Goal: Task Accomplishment & Management: Manage account settings

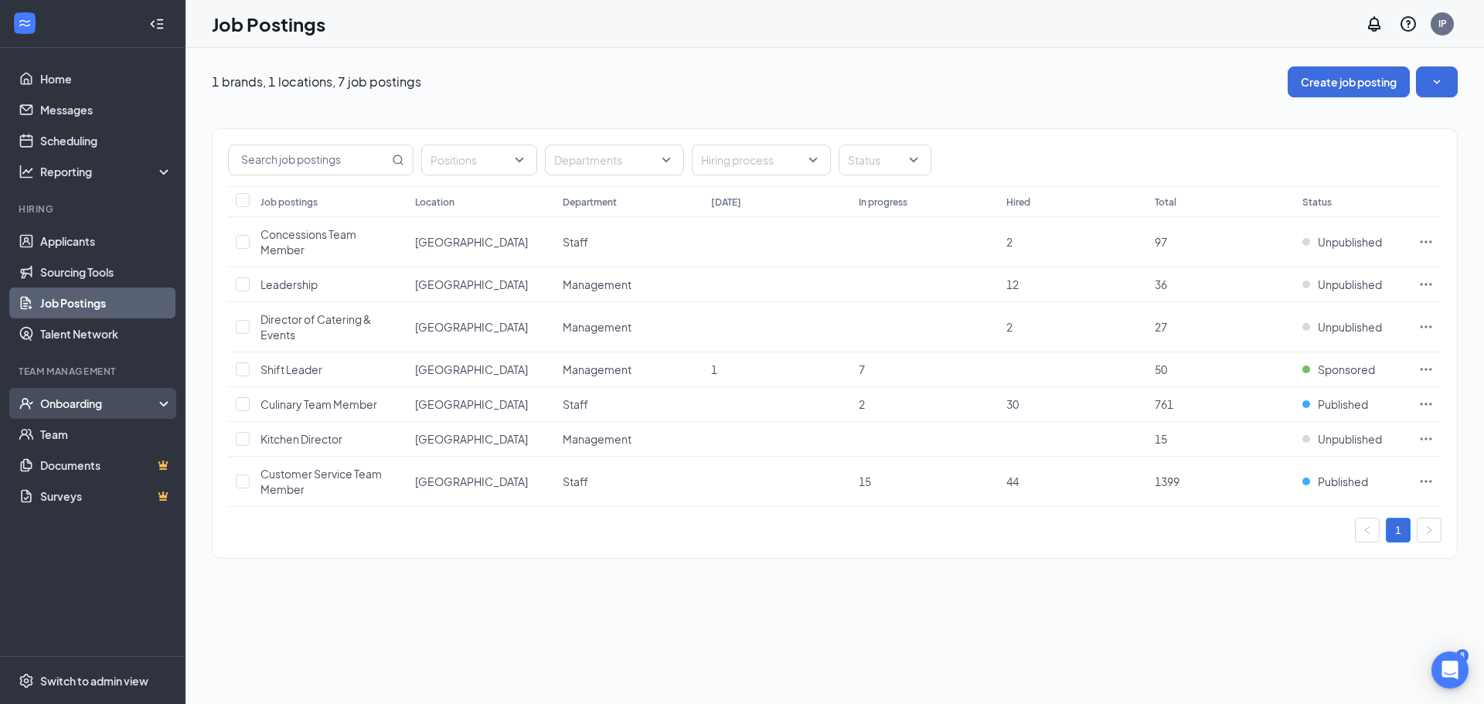
click at [60, 407] on div "Onboarding" at bounding box center [99, 403] width 119 height 15
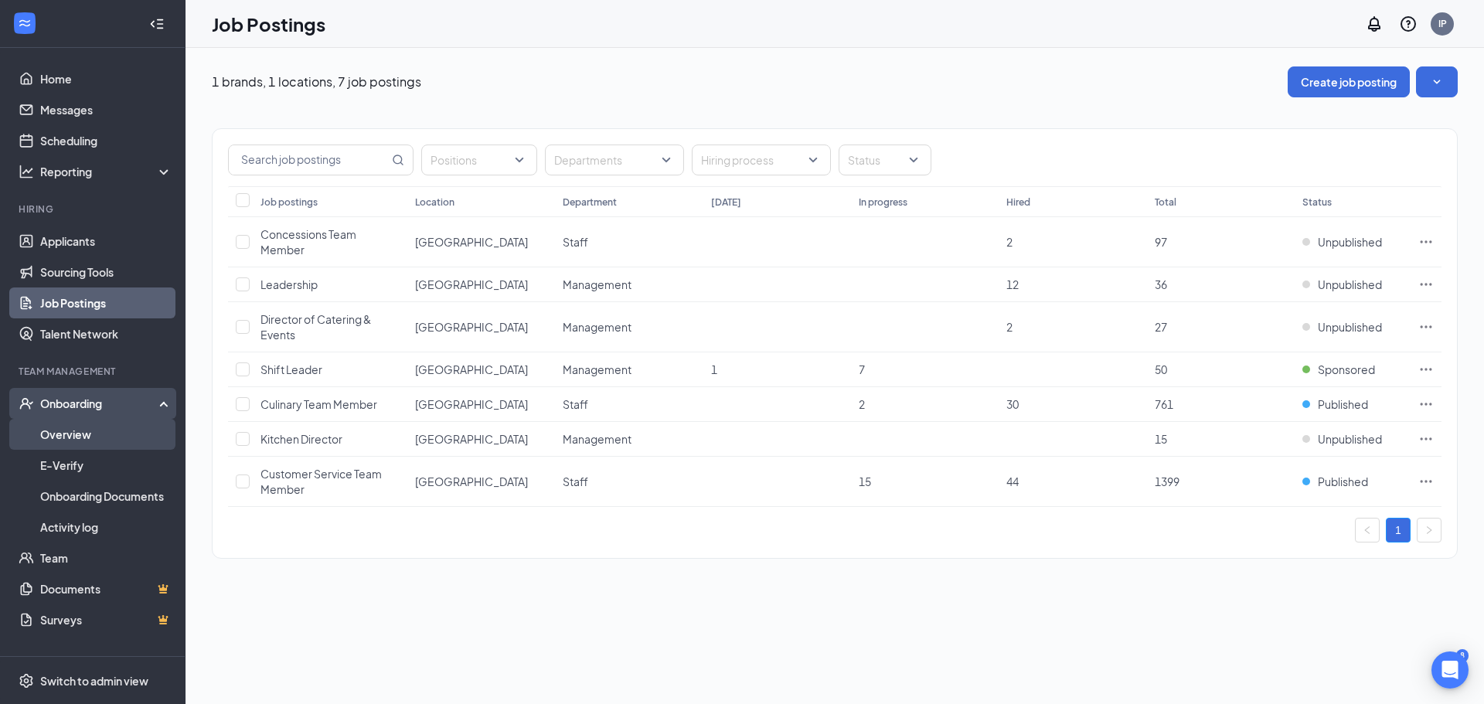
click at [66, 427] on link "Overview" at bounding box center [106, 434] width 132 height 31
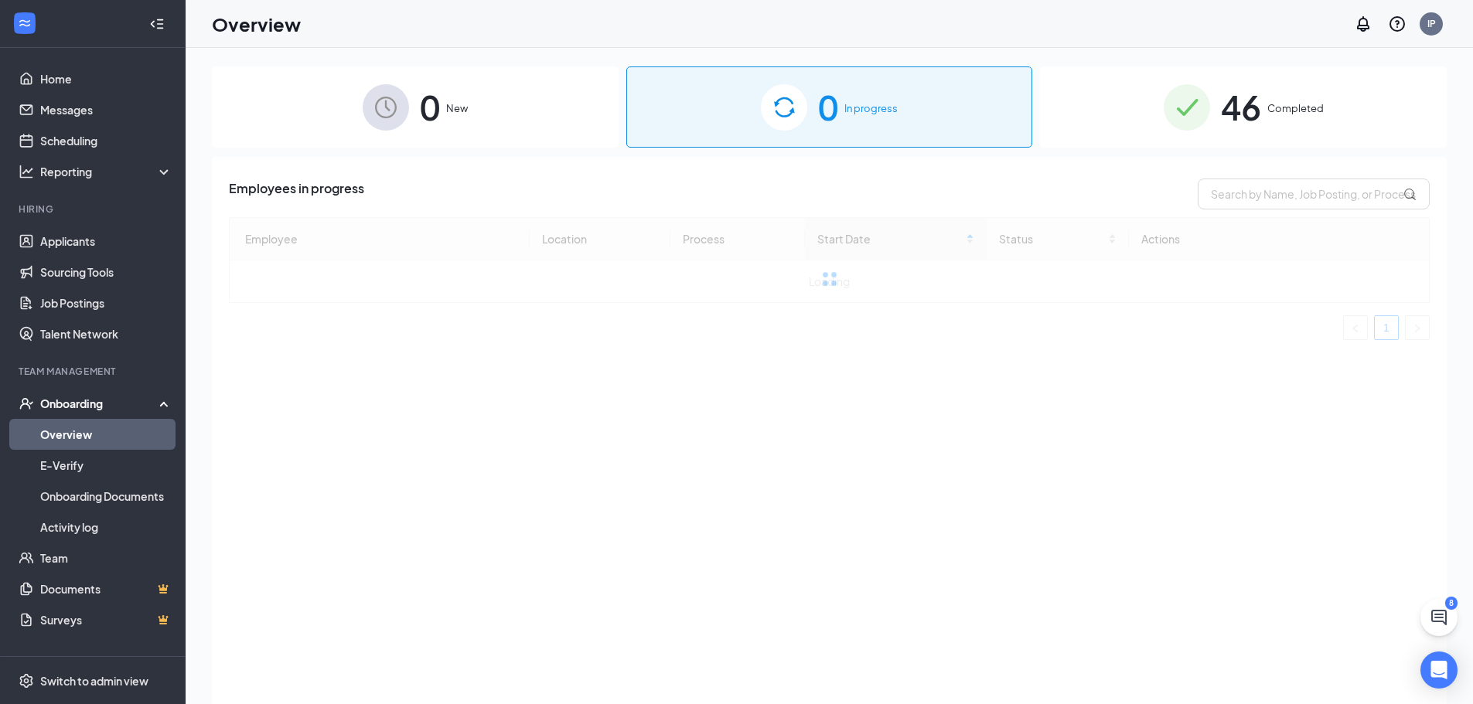
click at [843, 100] on div "0 In progress" at bounding box center [829, 106] width 407 height 81
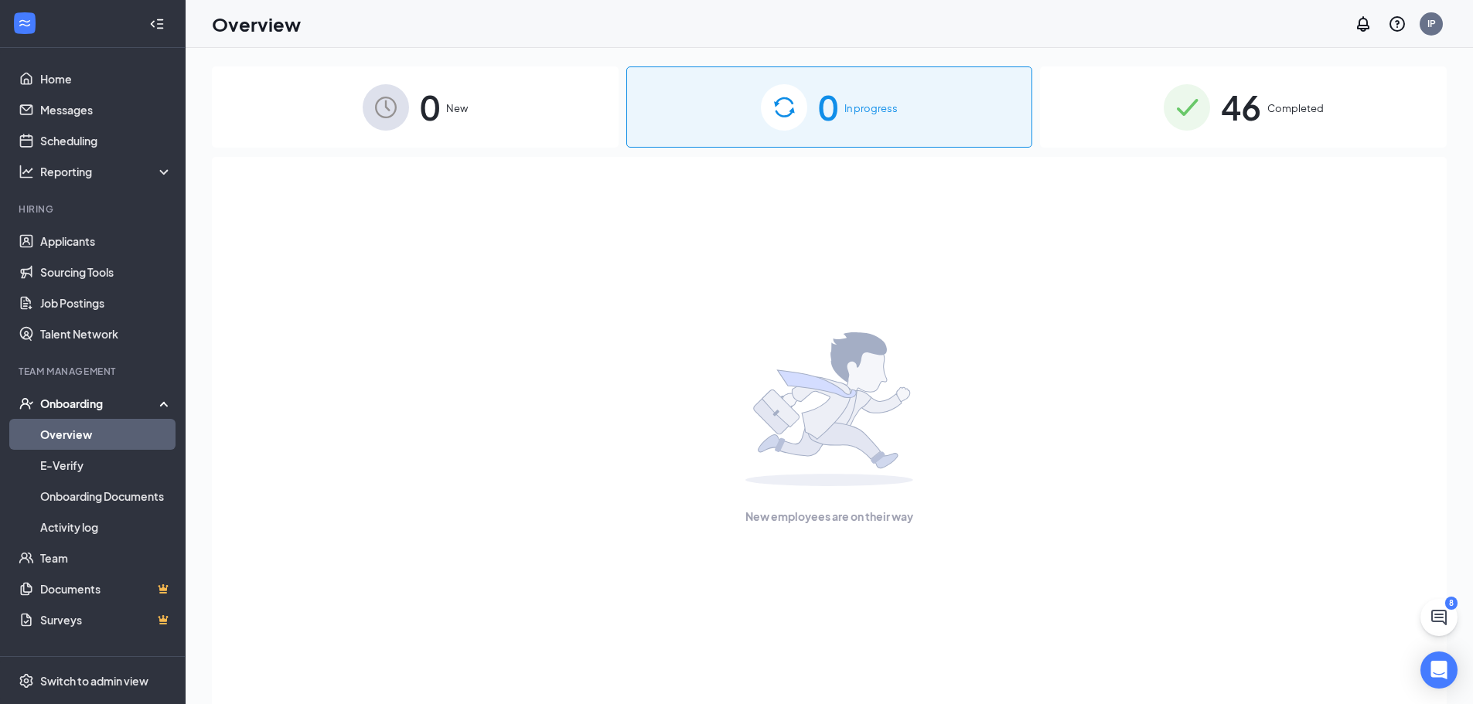
drag, startPoint x: 399, startPoint y: 80, endPoint x: 464, endPoint y: 90, distance: 65.7
click at [399, 80] on div "0 New" at bounding box center [415, 106] width 407 height 81
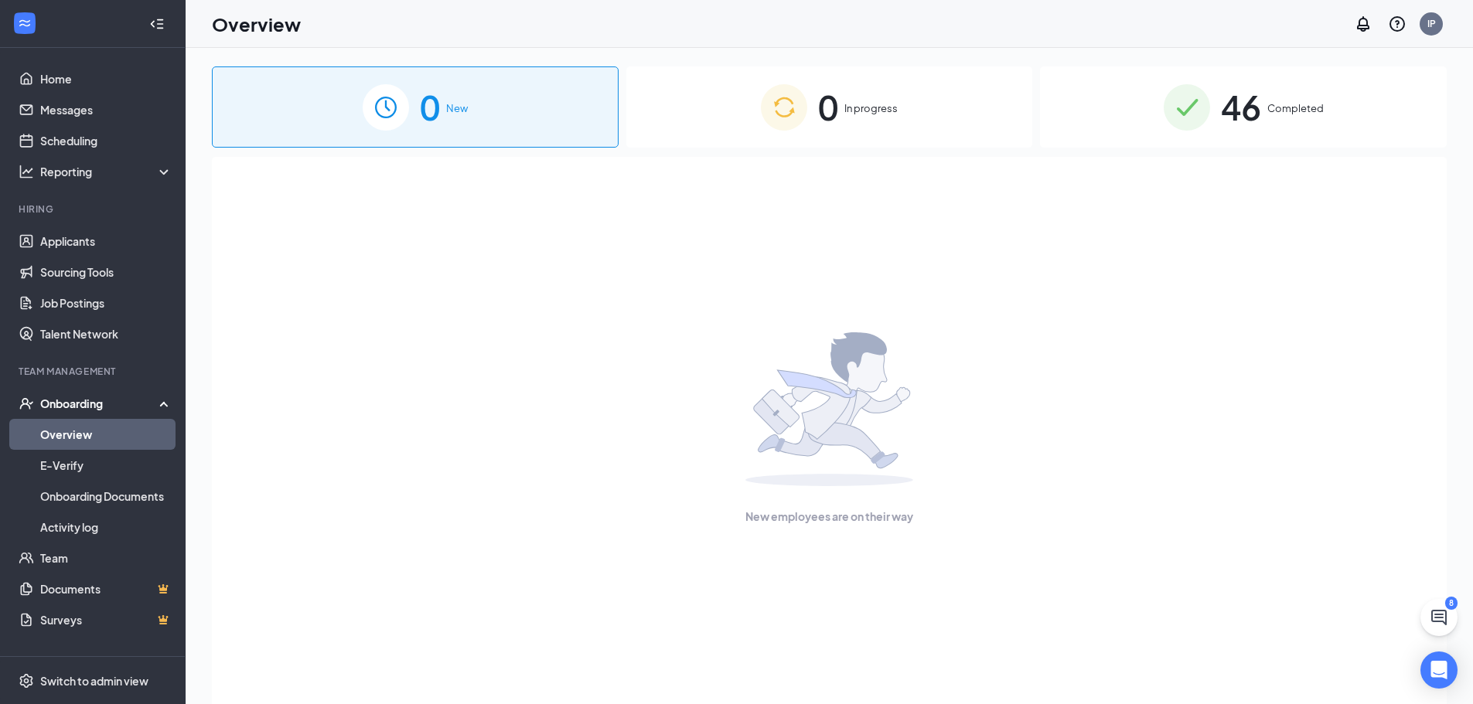
click at [1183, 115] on img at bounding box center [1186, 107] width 46 height 46
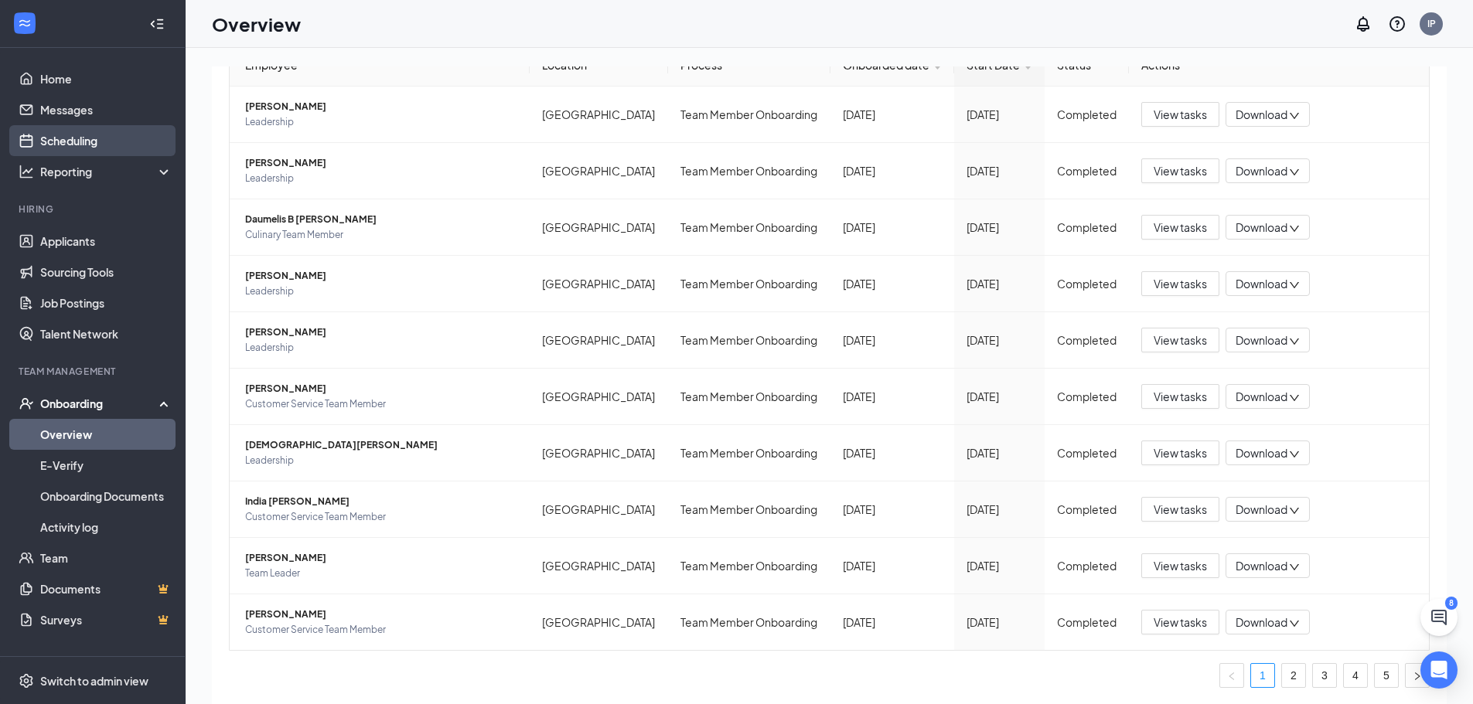
click at [98, 132] on link "Scheduling" at bounding box center [106, 140] width 132 height 31
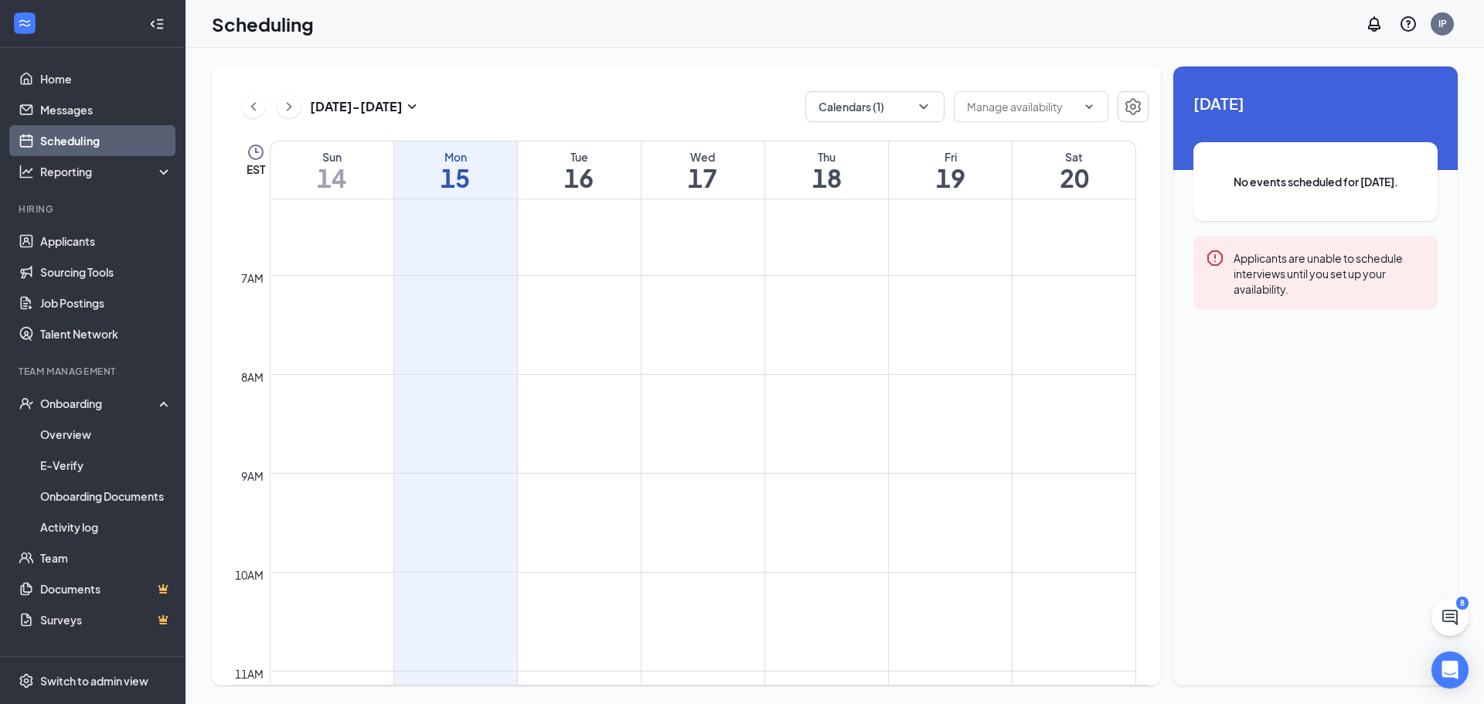
scroll to position [528, 0]
click at [255, 107] on icon "ChevronLeft" at bounding box center [253, 106] width 15 height 19
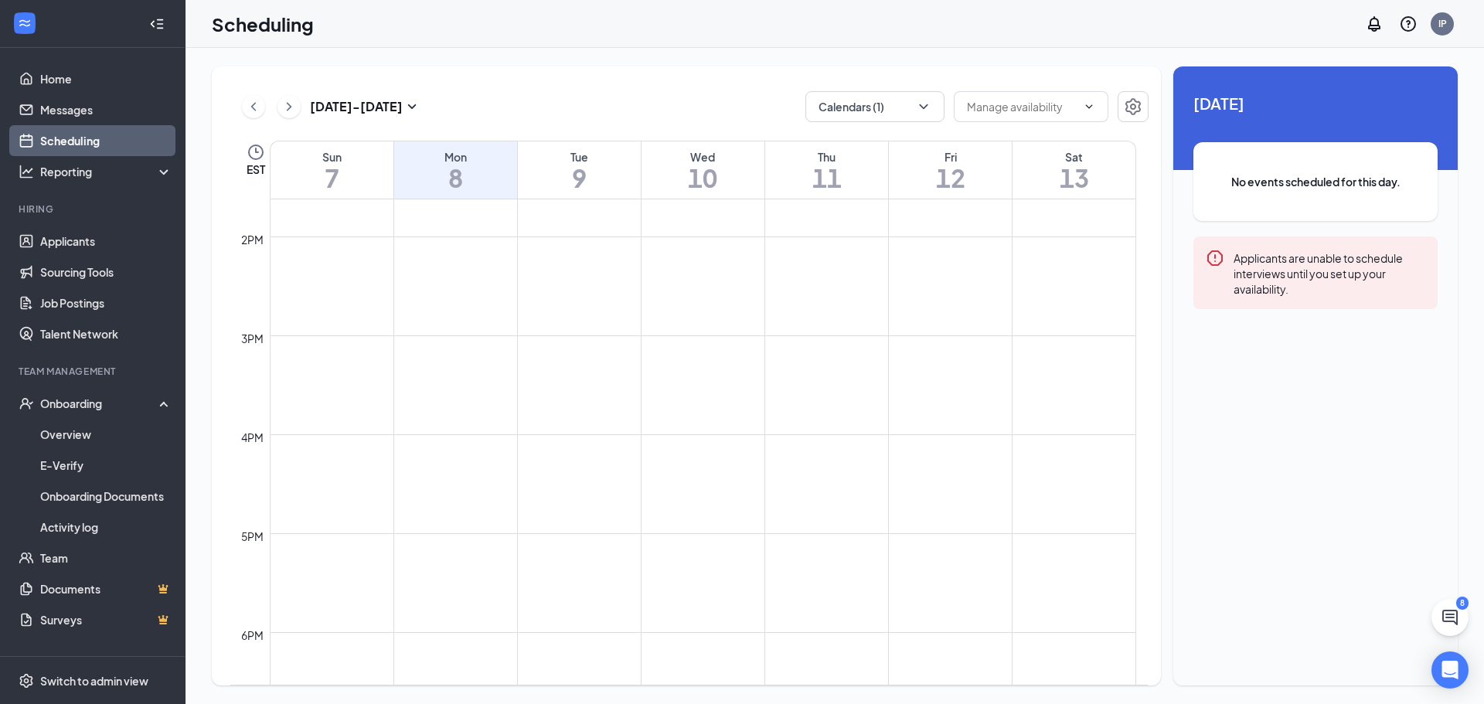
scroll to position [1533, 0]
click at [250, 107] on icon "ChevronLeft" at bounding box center [253, 106] width 15 height 19
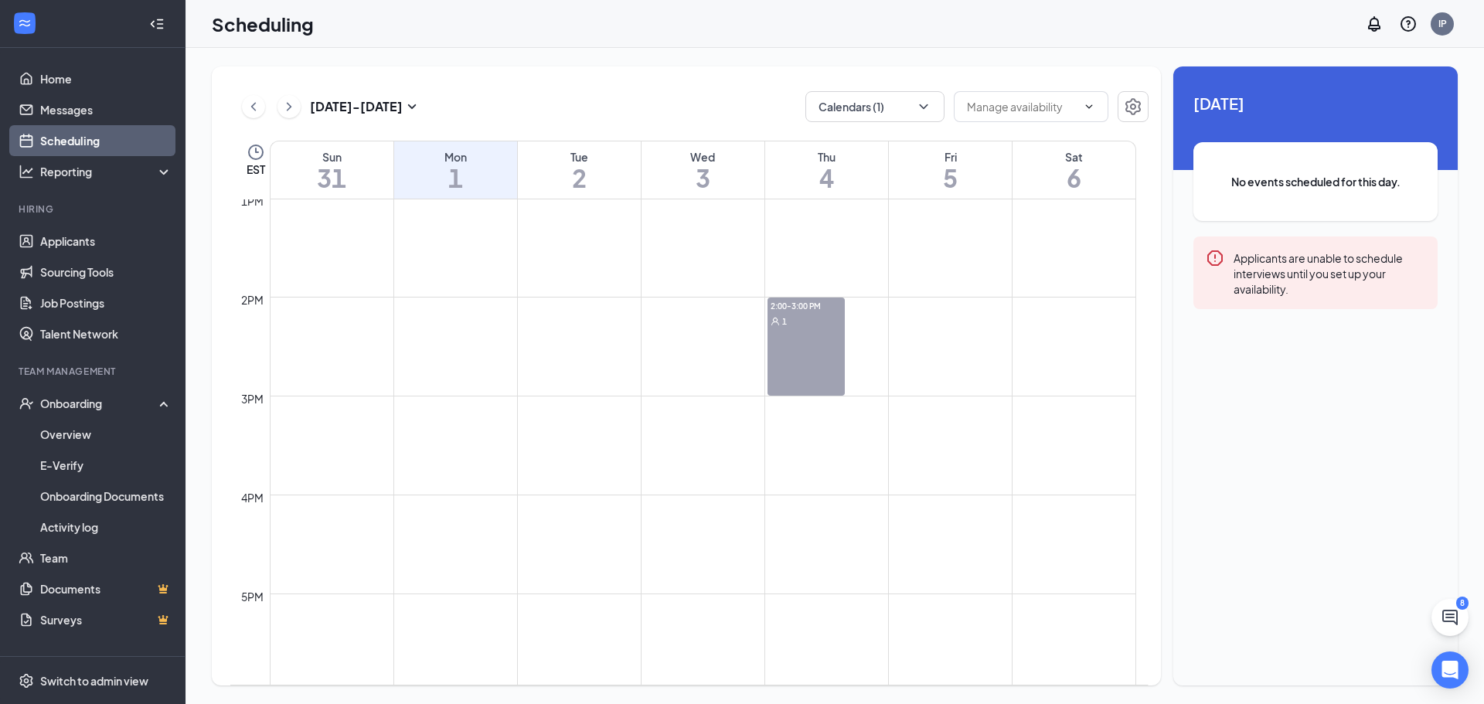
scroll to position [1301, 0]
click at [811, 347] on div "2:00-3:00 PM 1" at bounding box center [806, 333] width 77 height 98
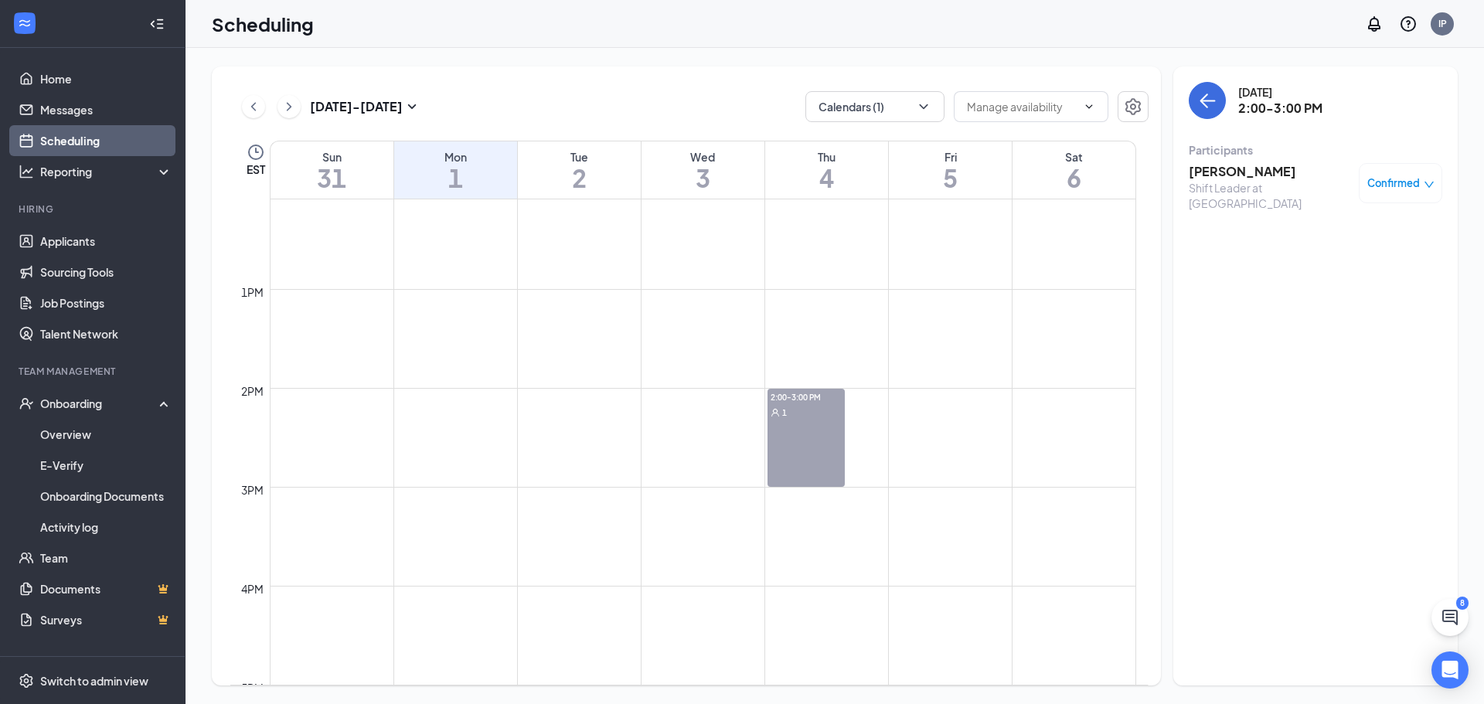
scroll to position [1224, 0]
click at [833, 421] on div "2:00-3:00 PM 1" at bounding box center [806, 411] width 77 height 98
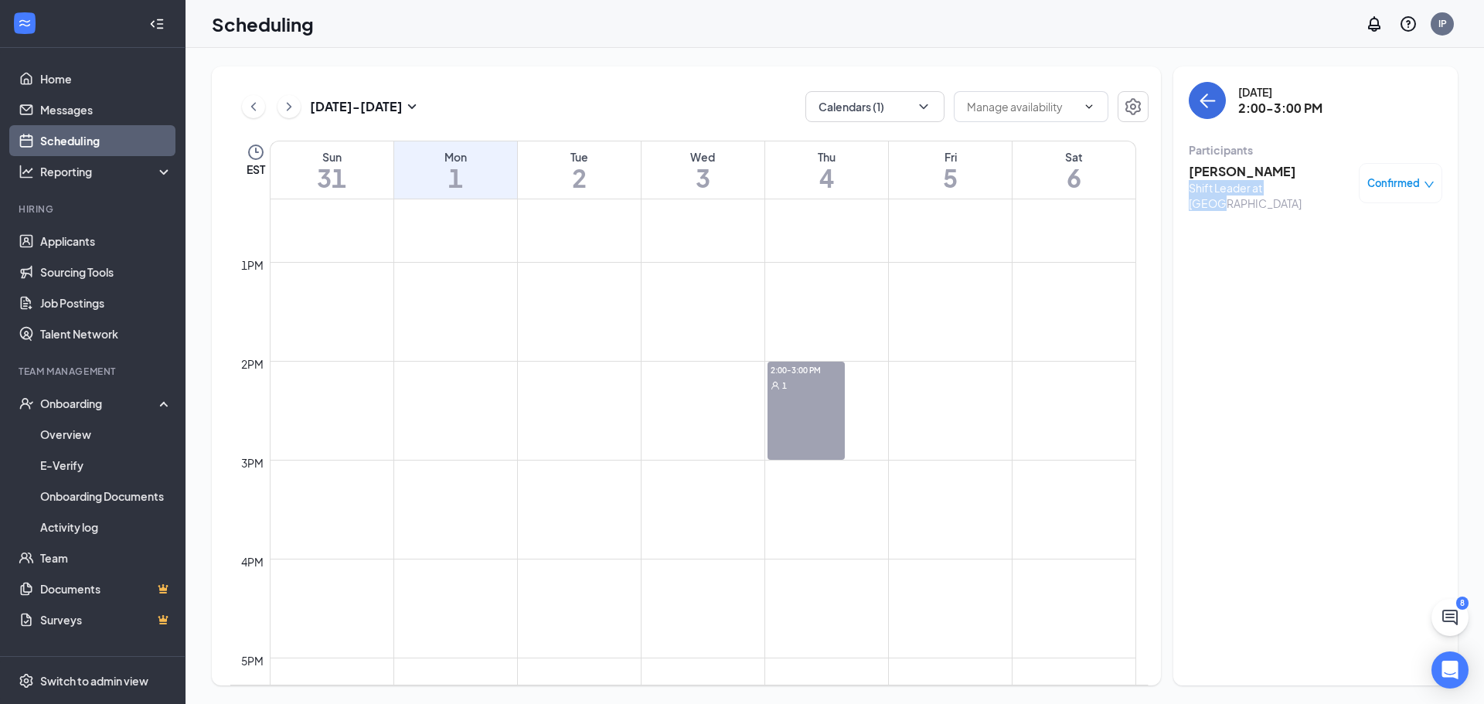
drag, startPoint x: 1296, startPoint y: 181, endPoint x: 1306, endPoint y: 164, distance: 19.8
click at [1302, 167] on div "[PERSON_NAME] Shift Leader at [GEOGRAPHIC_DATA]" at bounding box center [1270, 187] width 162 height 48
click at [1299, 169] on h3 "[PERSON_NAME]" at bounding box center [1270, 171] width 162 height 17
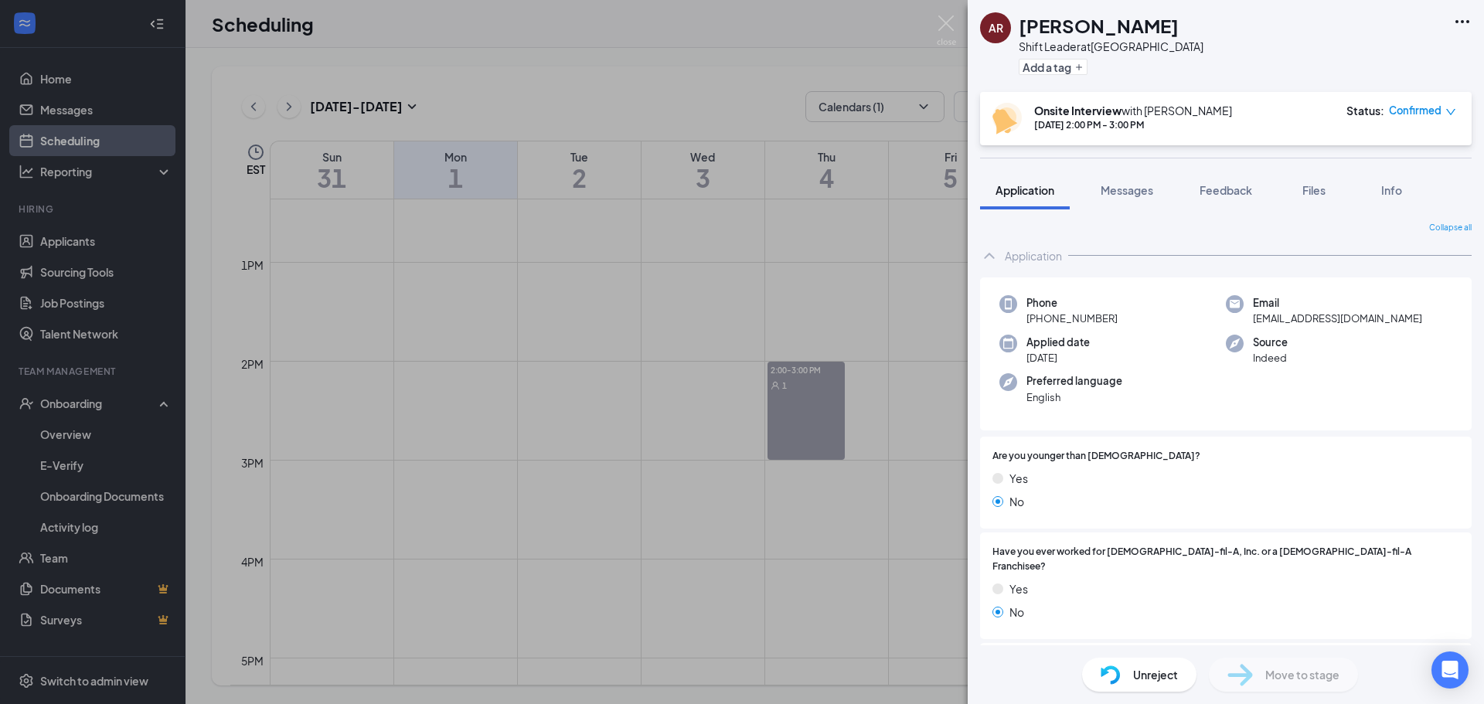
click at [1447, 113] on icon "down" at bounding box center [1450, 112] width 11 height 11
click at [1447, 110] on icon "down" at bounding box center [1450, 112] width 9 height 6
click at [1446, 109] on icon "down" at bounding box center [1450, 112] width 11 height 11
drag, startPoint x: 1060, startPoint y: 32, endPoint x: 1022, endPoint y: 38, distance: 38.4
click at [1022, 38] on div "[PERSON_NAME]" at bounding box center [1111, 25] width 185 height 26
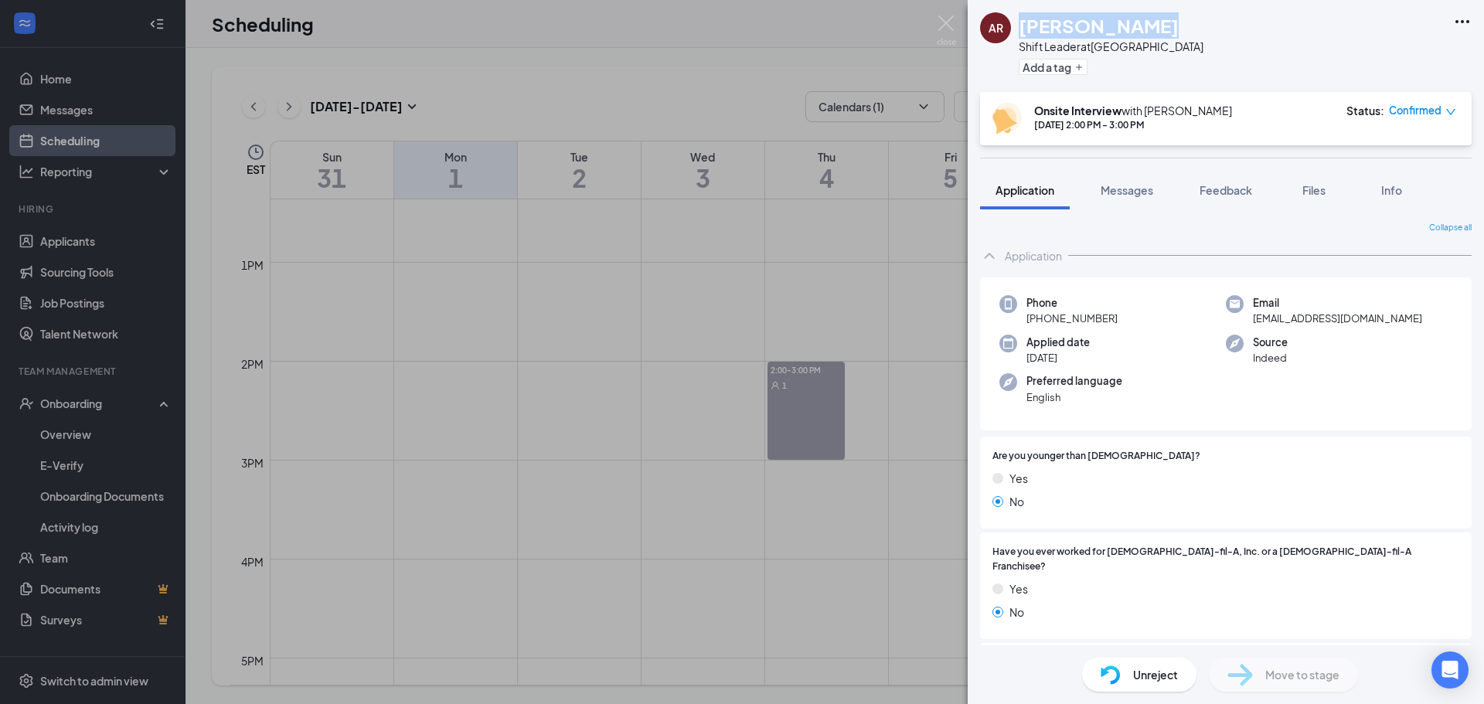
copy h1 "[PERSON_NAME]"
click at [952, 32] on img at bounding box center [946, 30] width 19 height 30
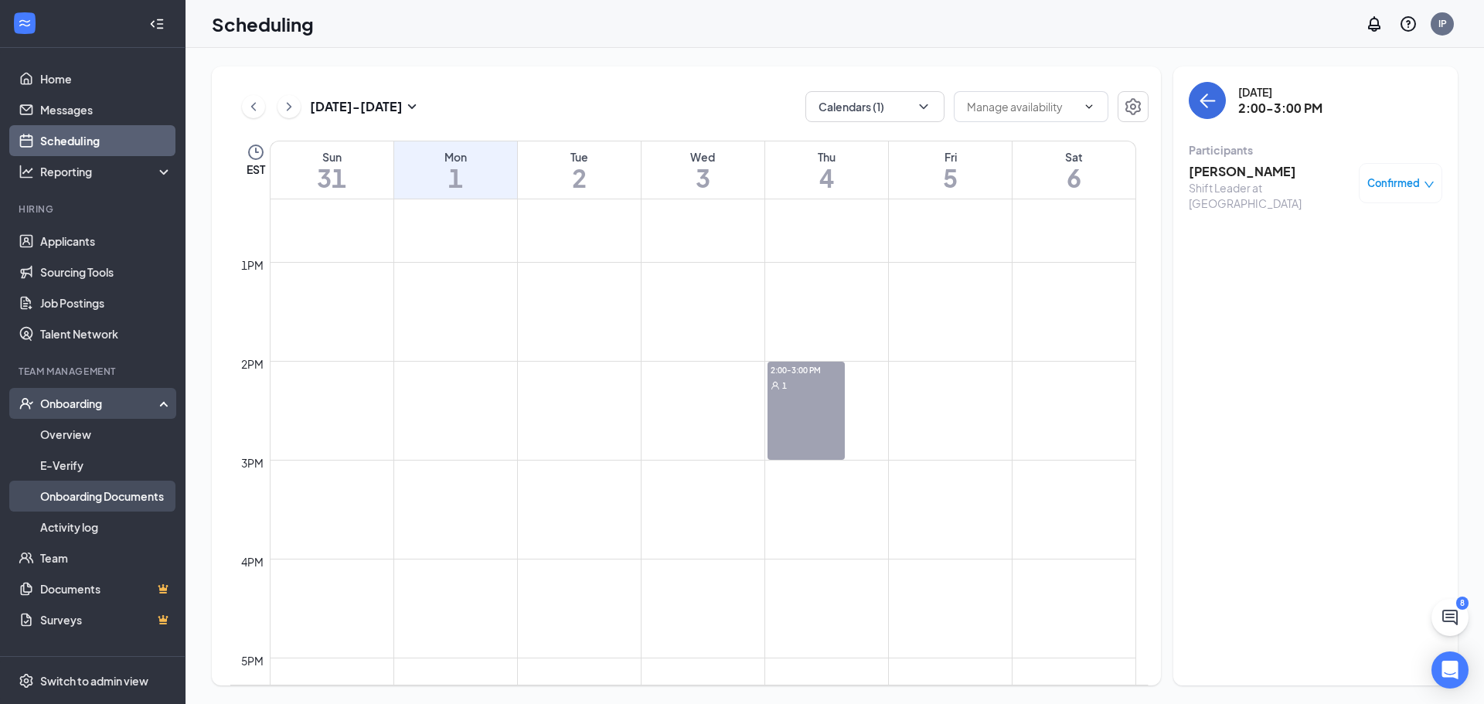
click at [91, 495] on link "Onboarding Documents" at bounding box center [106, 496] width 132 height 31
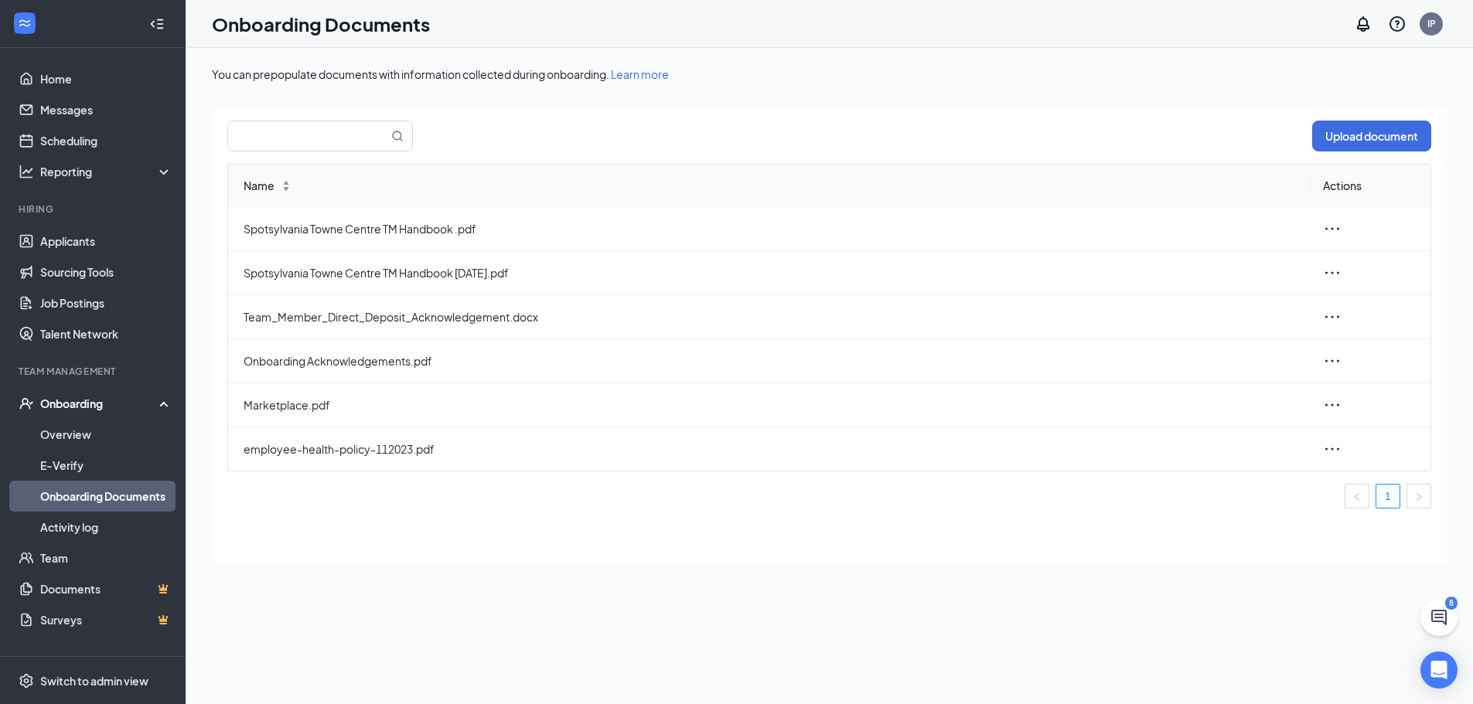
click at [97, 417] on div "Onboarding" at bounding box center [93, 403] width 186 height 31
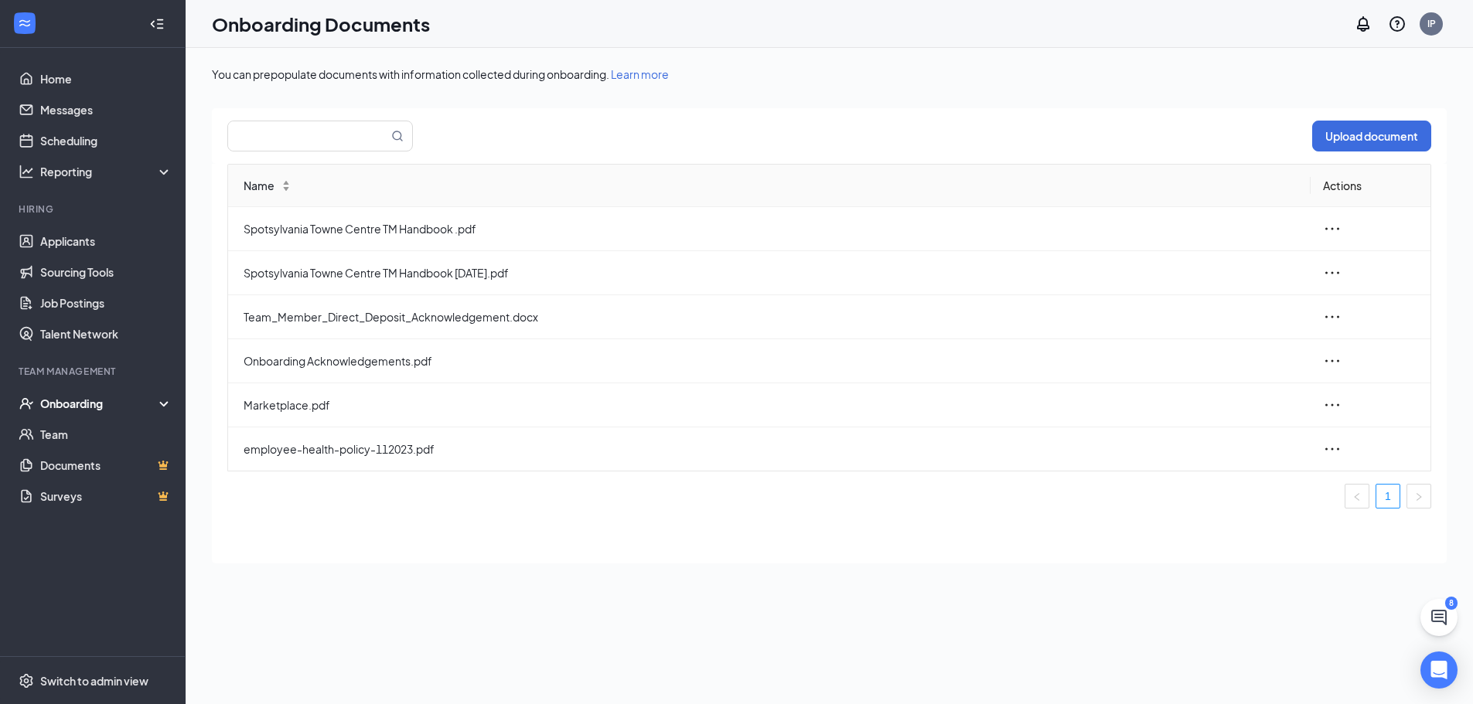
click at [99, 400] on div "Onboarding" at bounding box center [99, 403] width 119 height 15
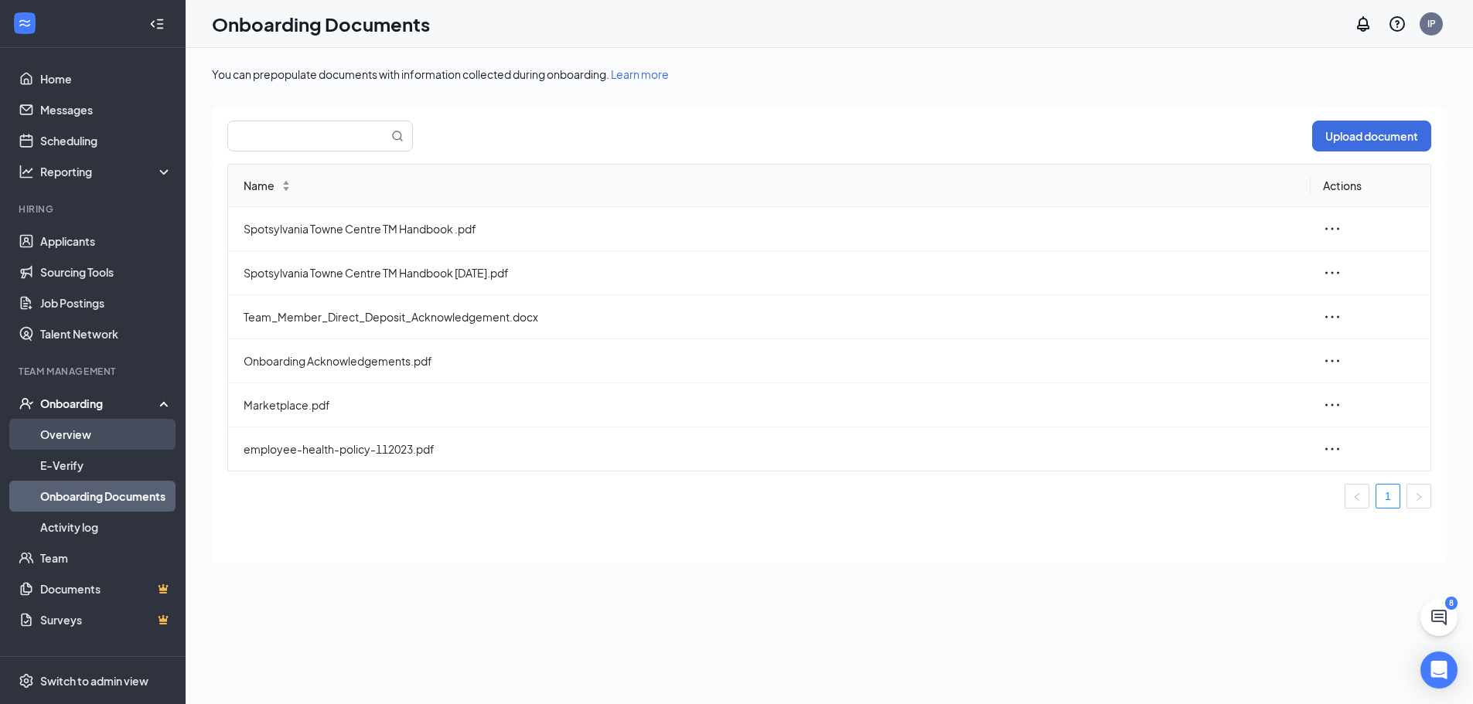
click at [90, 431] on link "Overview" at bounding box center [106, 434] width 132 height 31
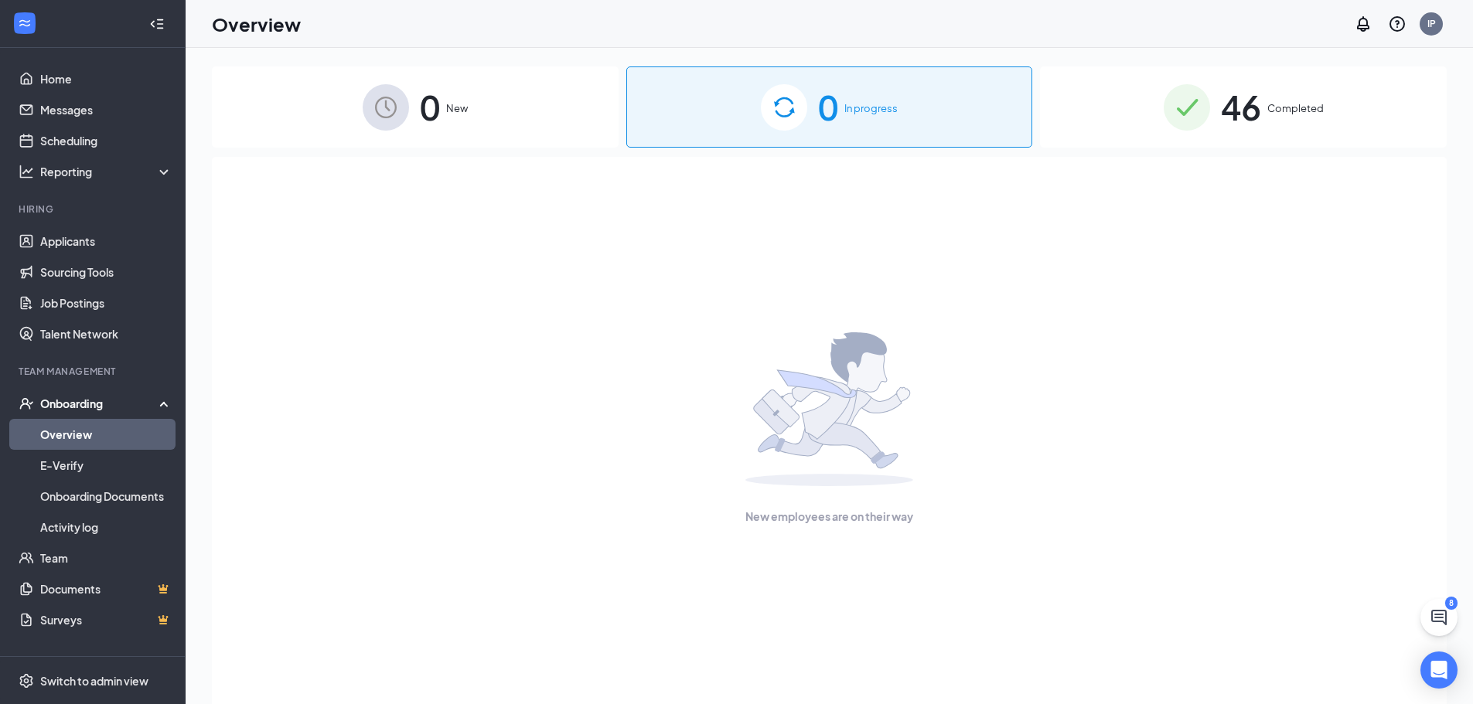
click at [1236, 127] on span "46" at bounding box center [1241, 106] width 40 height 53
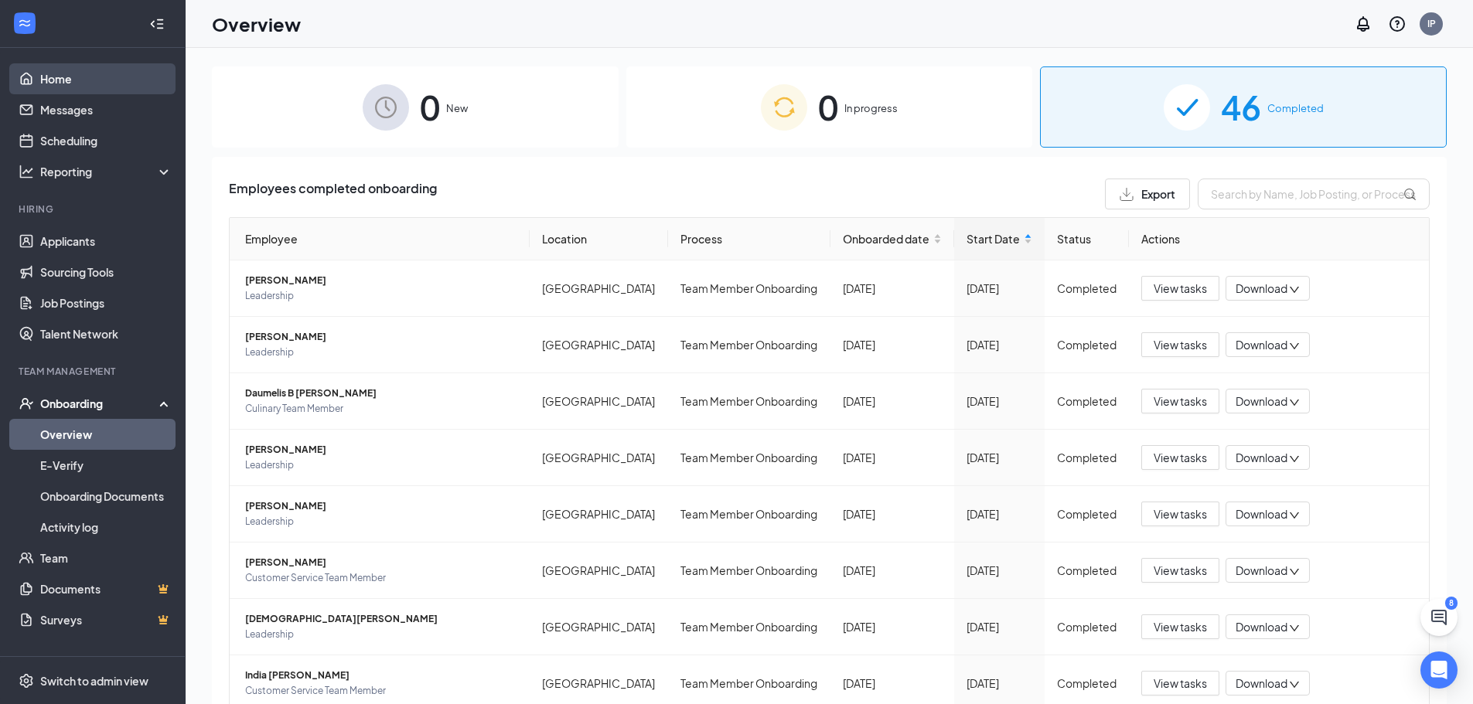
click at [50, 79] on link "Home" at bounding box center [106, 78] width 132 height 31
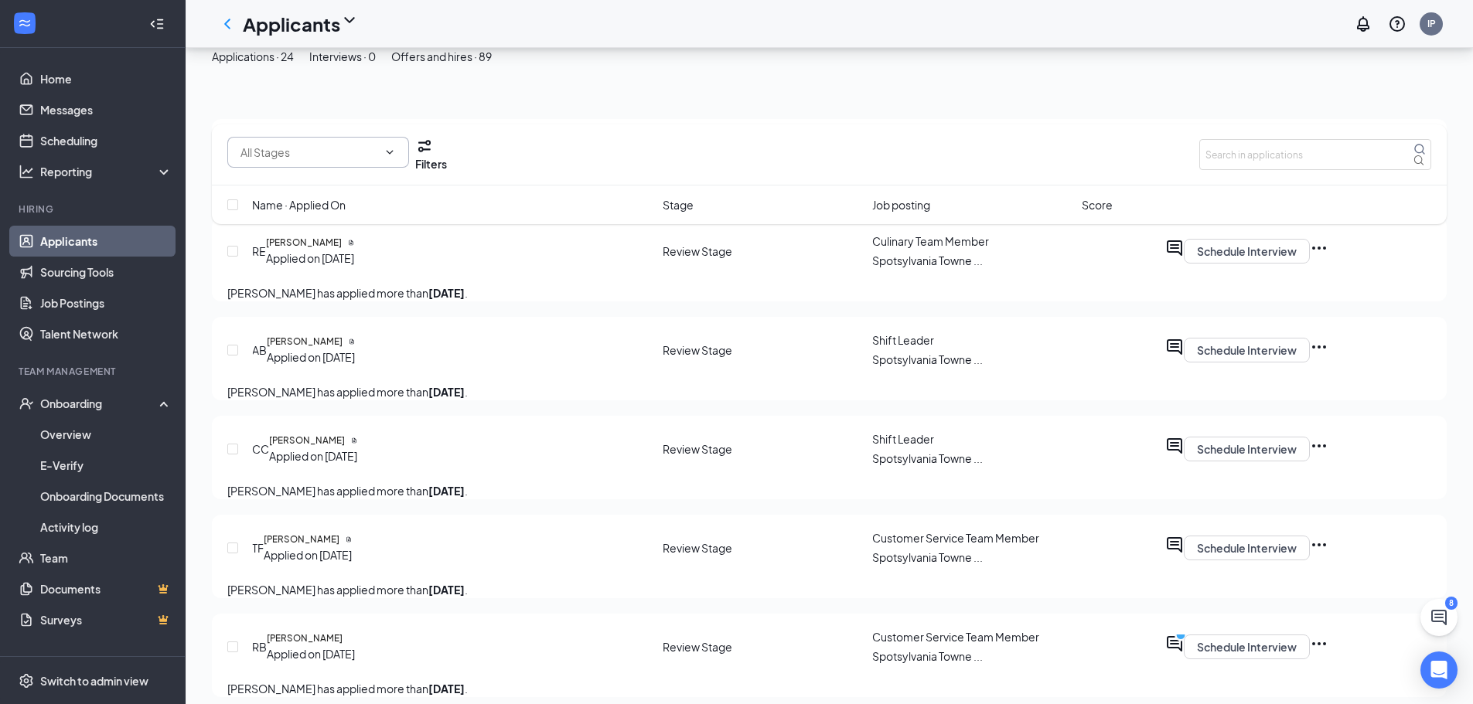
scroll to position [232, 0]
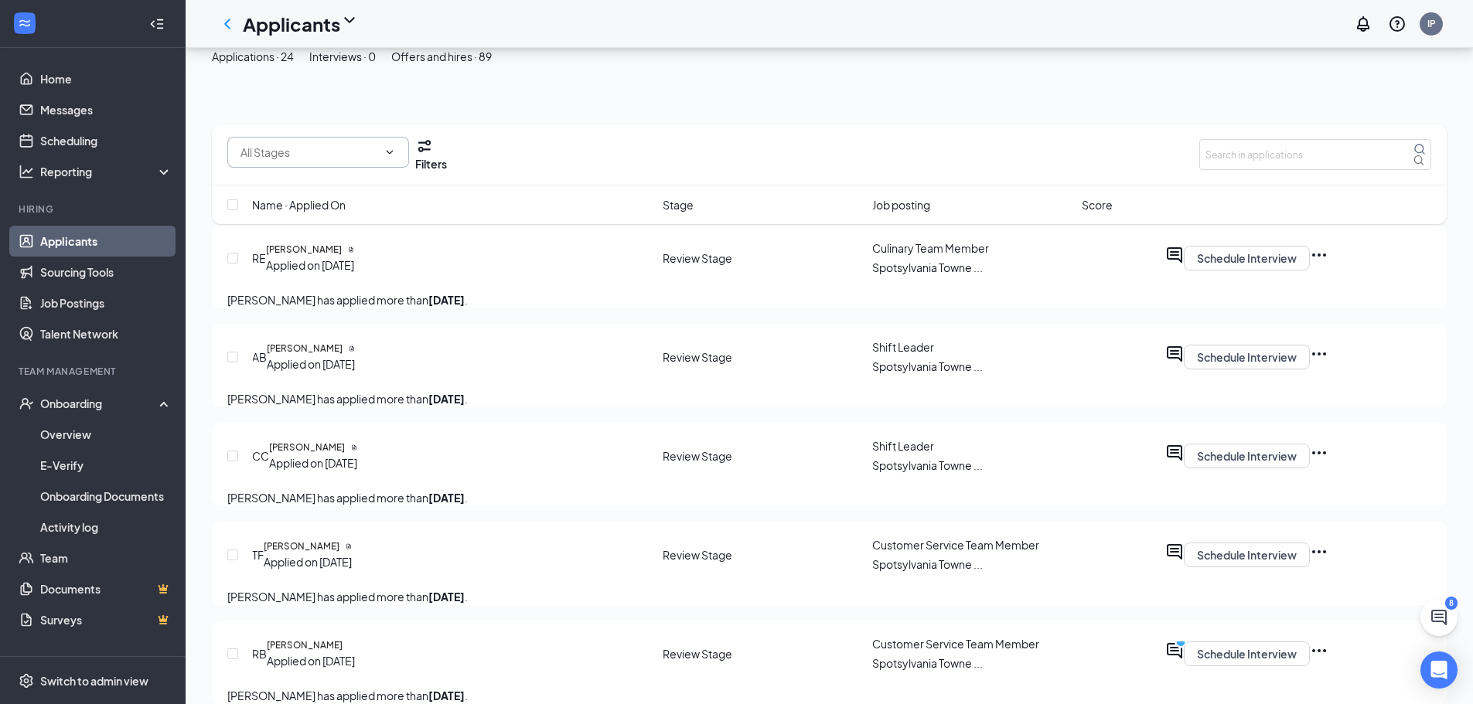
click at [373, 155] on input "text" at bounding box center [308, 152] width 137 height 17
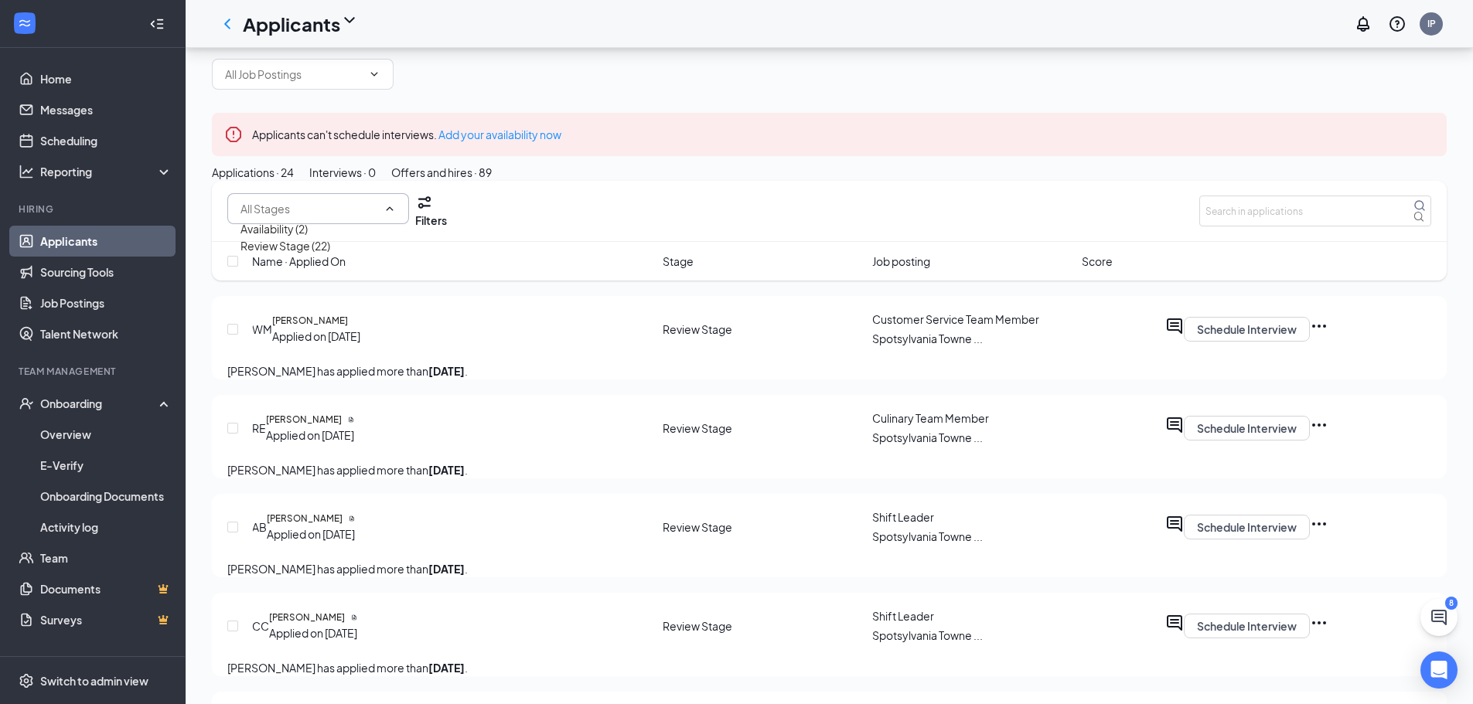
scroll to position [0, 0]
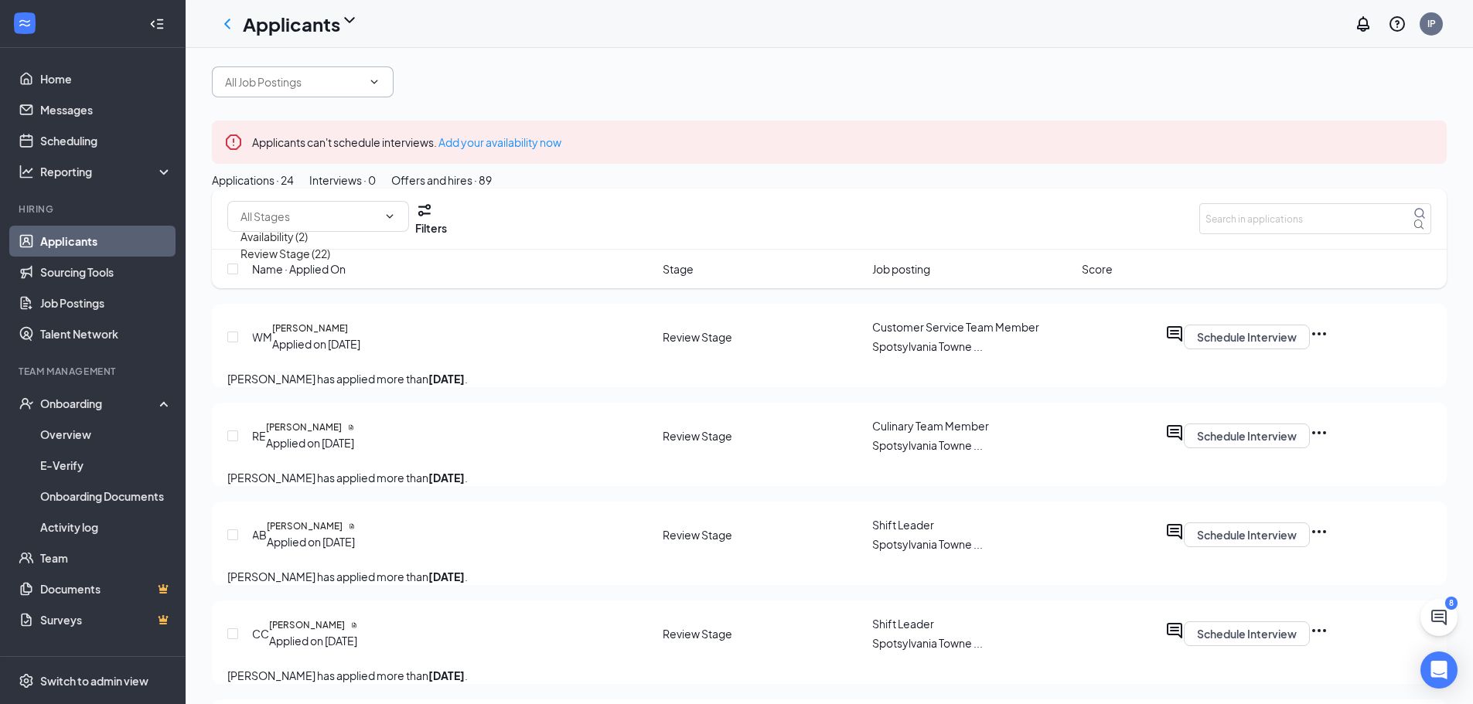
click at [290, 83] on span at bounding box center [303, 81] width 182 height 31
click at [385, 81] on div at bounding box center [829, 81] width 1234 height 31
click at [362, 90] on input "text" at bounding box center [293, 81] width 137 height 17
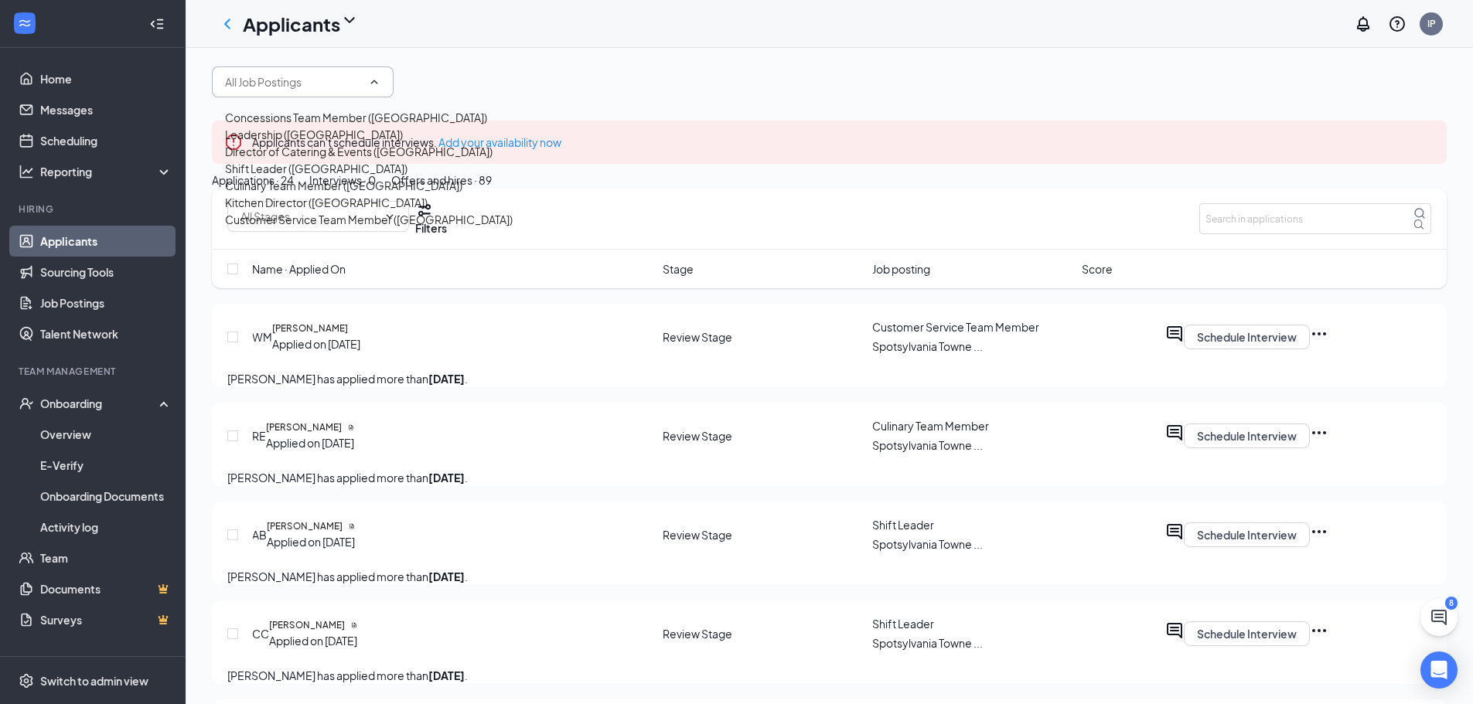
scroll to position [77, 0]
click at [345, 177] on div "Shift Leader ([GEOGRAPHIC_DATA])" at bounding box center [369, 168] width 288 height 17
type input "Shift Leader ([GEOGRAPHIC_DATA])"
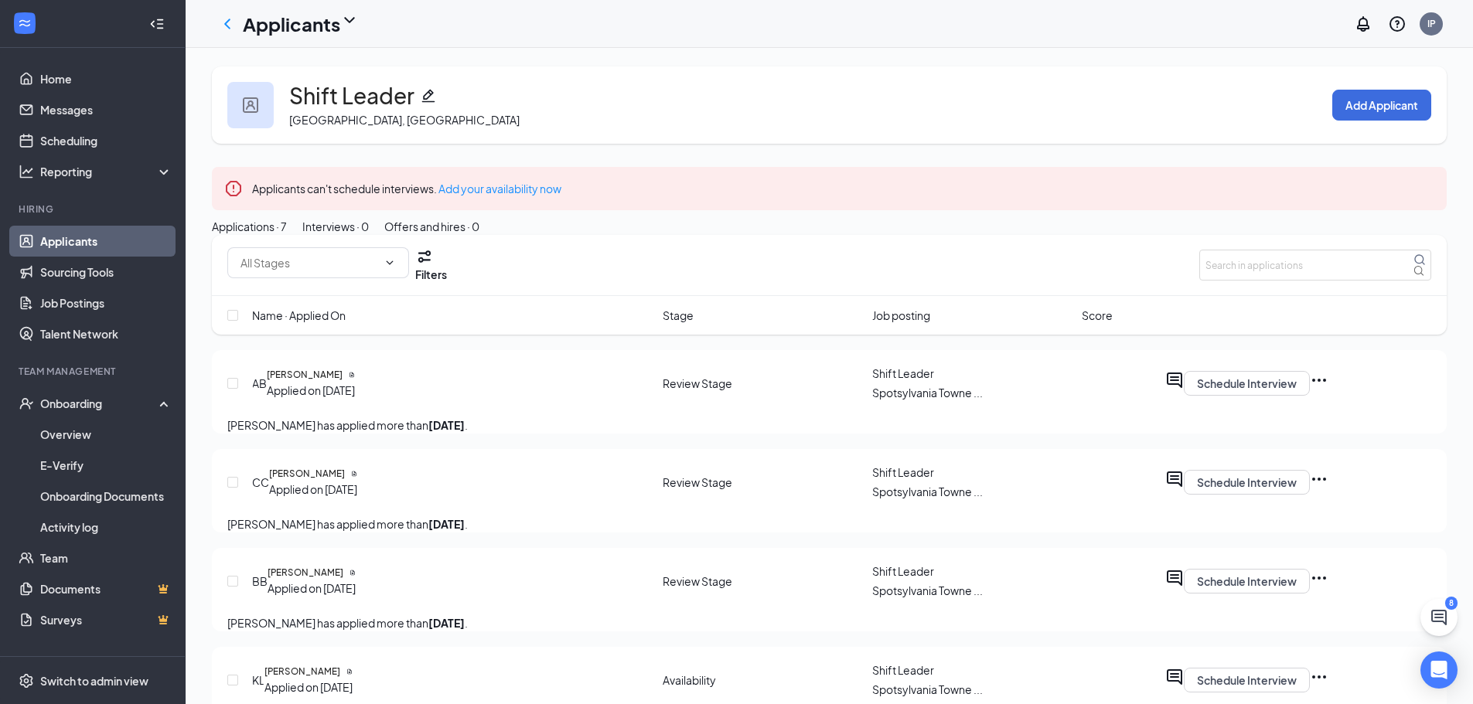
click at [479, 235] on div "Offers and hires · 0" at bounding box center [431, 226] width 95 height 17
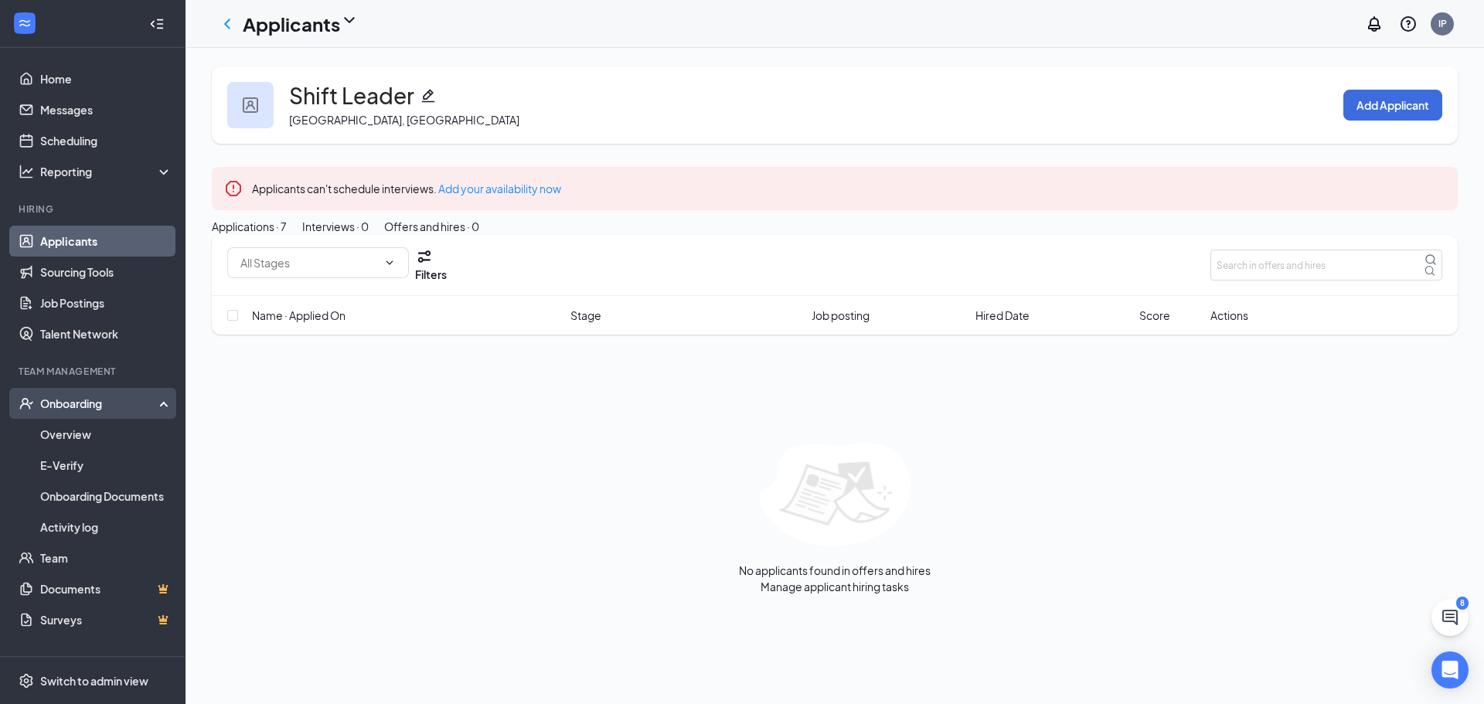
click at [87, 405] on div "Onboarding" at bounding box center [99, 403] width 119 height 15
click at [80, 412] on div "Onboarding" at bounding box center [93, 403] width 186 height 31
click at [73, 437] on link "Overview" at bounding box center [106, 434] width 132 height 31
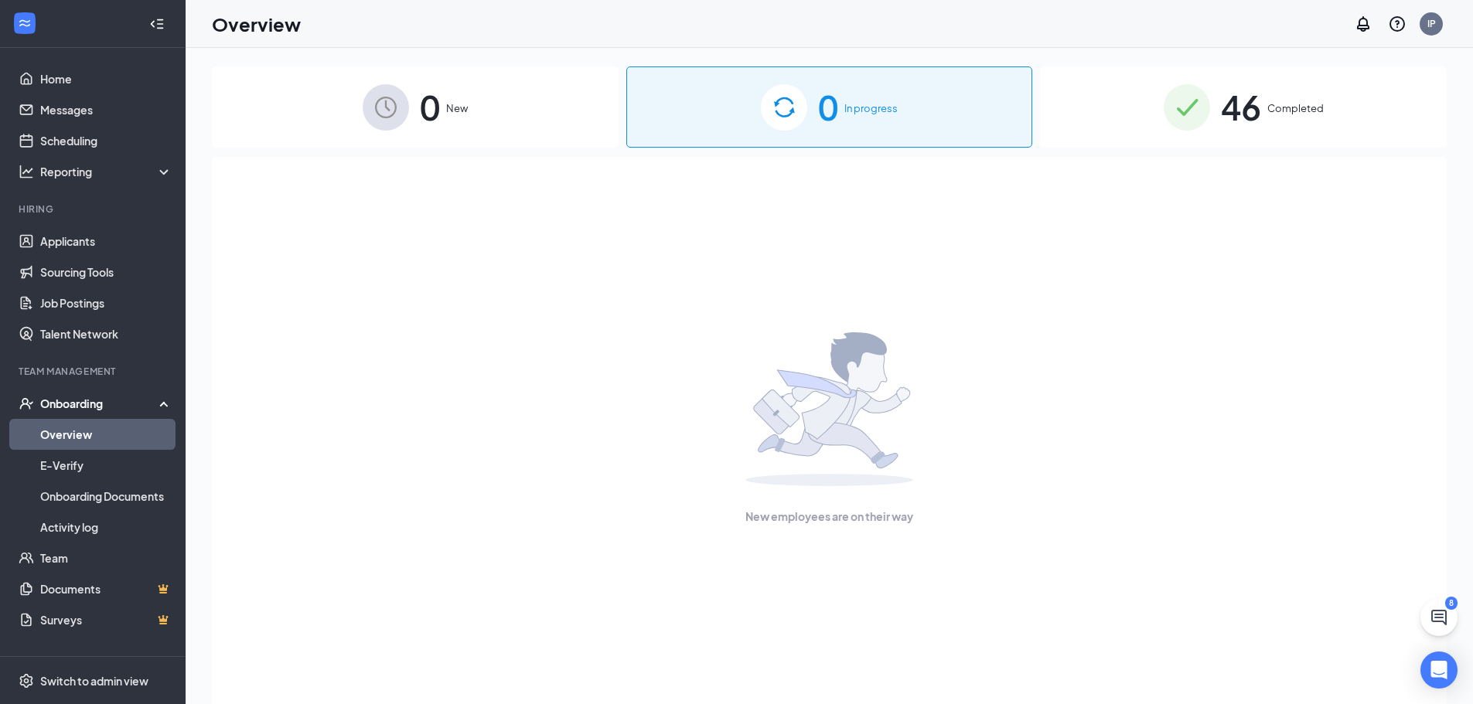
click at [1231, 130] on span "46" at bounding box center [1241, 106] width 40 height 53
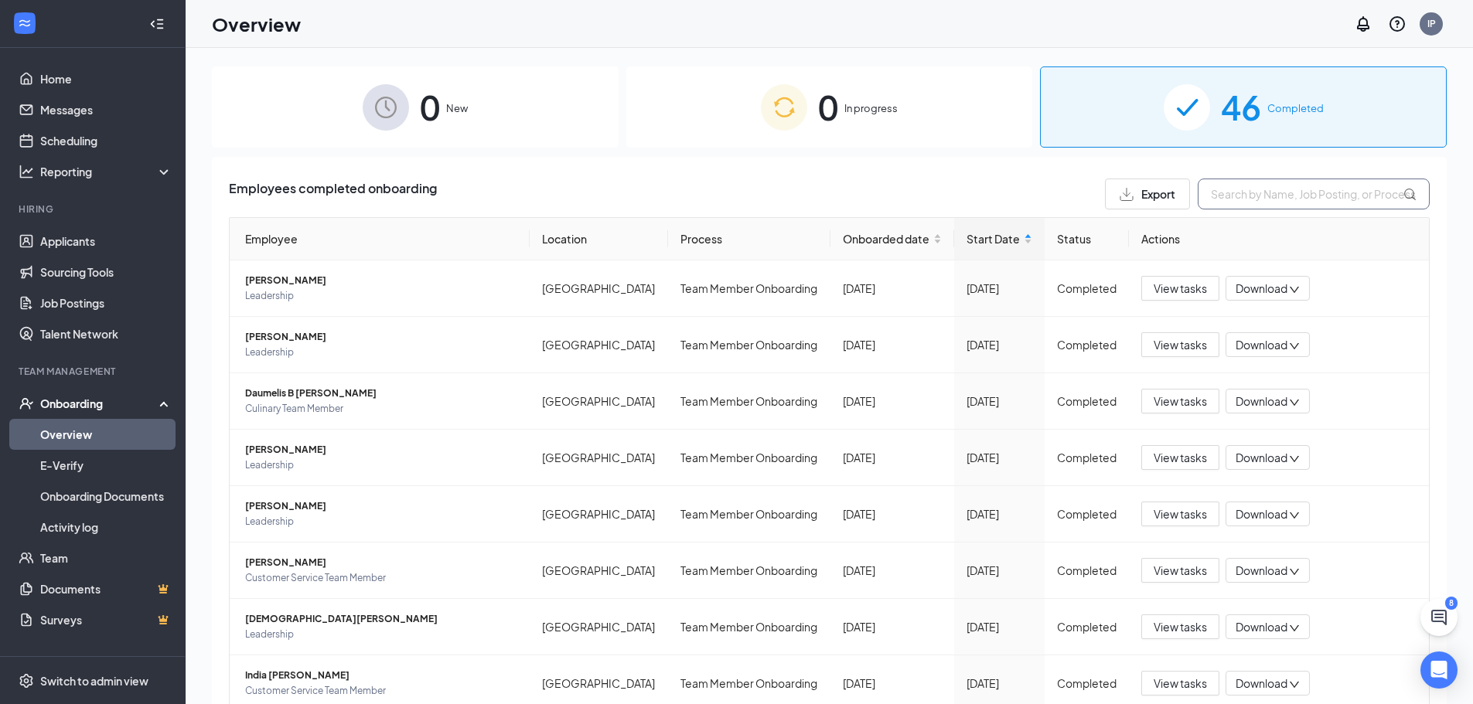
click at [1257, 190] on input "text" at bounding box center [1313, 194] width 232 height 31
paste input "[PERSON_NAME]"
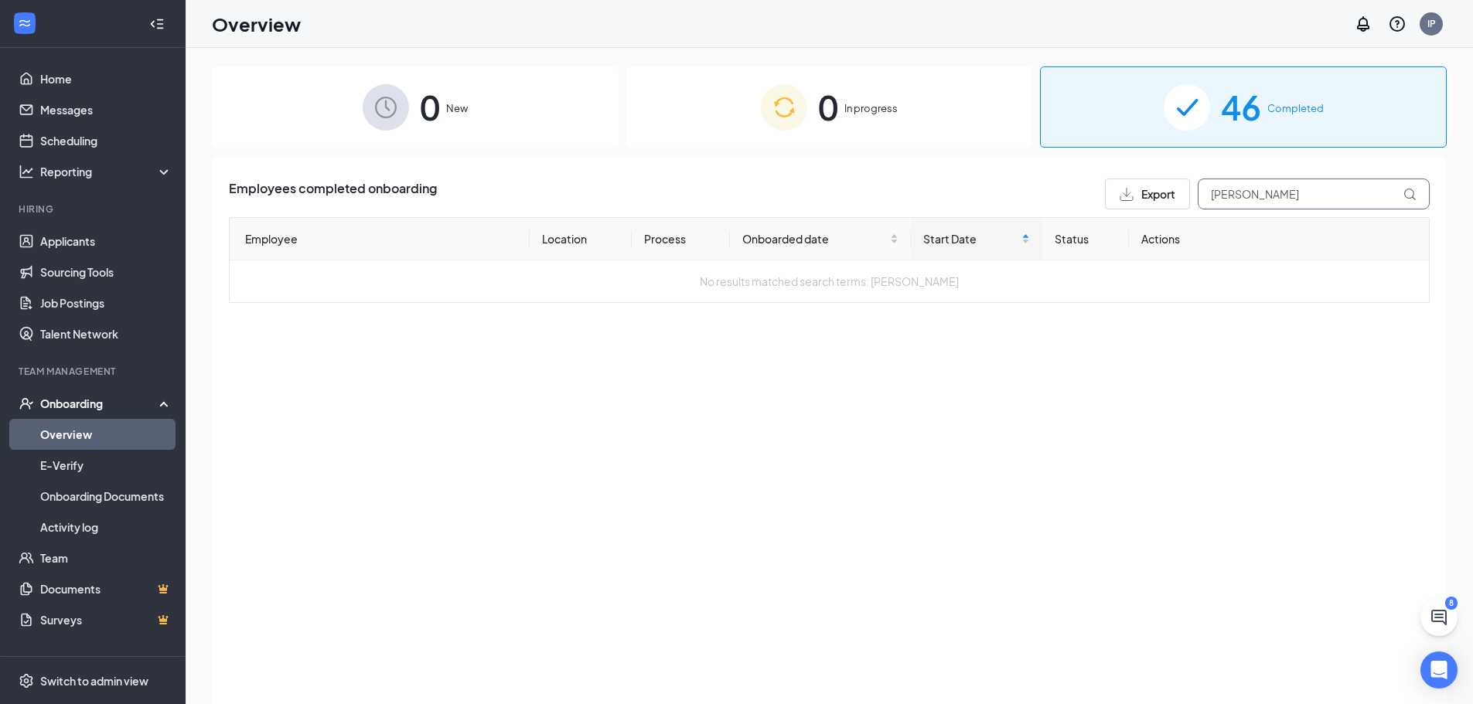
drag, startPoint x: 1257, startPoint y: 208, endPoint x: 1147, endPoint y: 210, distance: 109.8
click at [1147, 210] on div "Employees completed onboarding Export [PERSON_NAME] Employee Location Process O…" at bounding box center [829, 241] width 1200 height 124
type input "[PERSON_NAME]"
click at [411, 142] on div "0 New" at bounding box center [415, 106] width 407 height 81
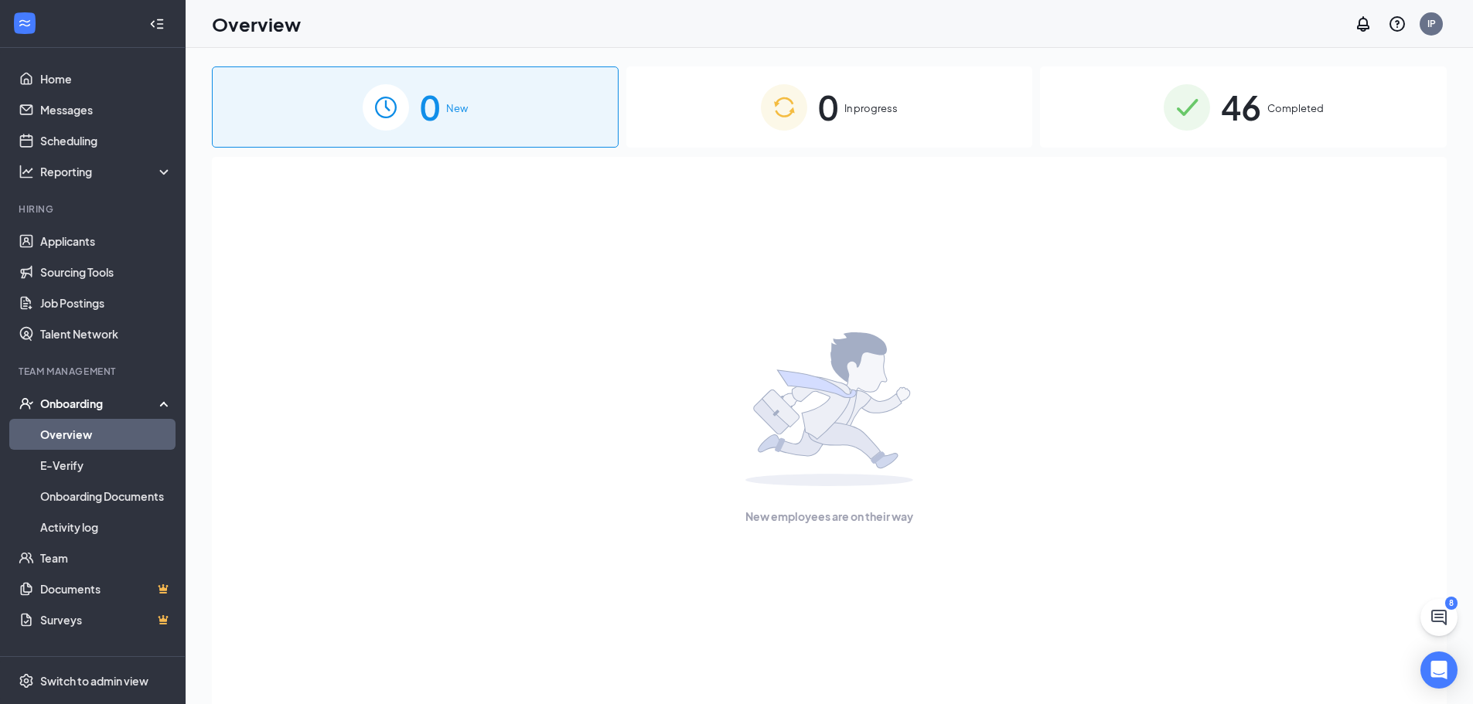
click at [66, 397] on div "Onboarding" at bounding box center [99, 403] width 119 height 15
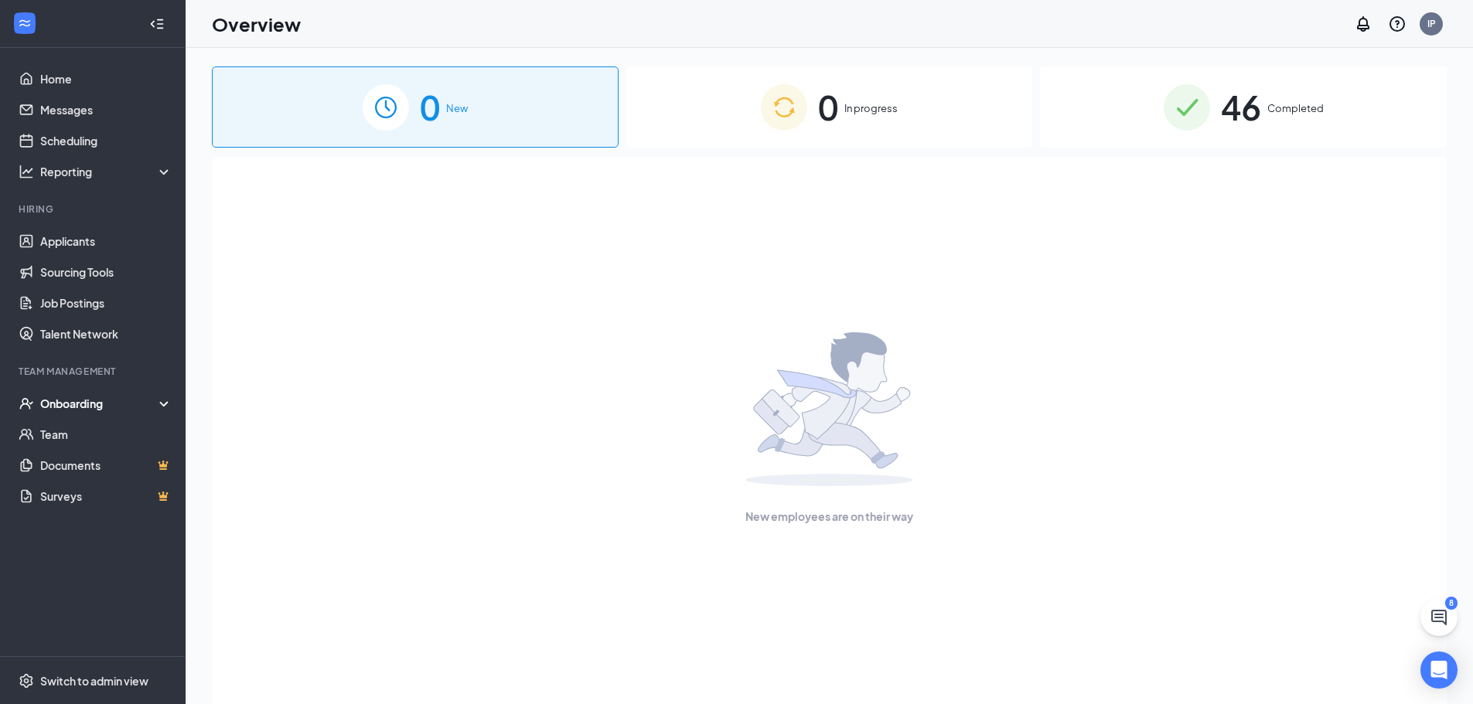
click at [94, 402] on div "Onboarding" at bounding box center [99, 403] width 119 height 15
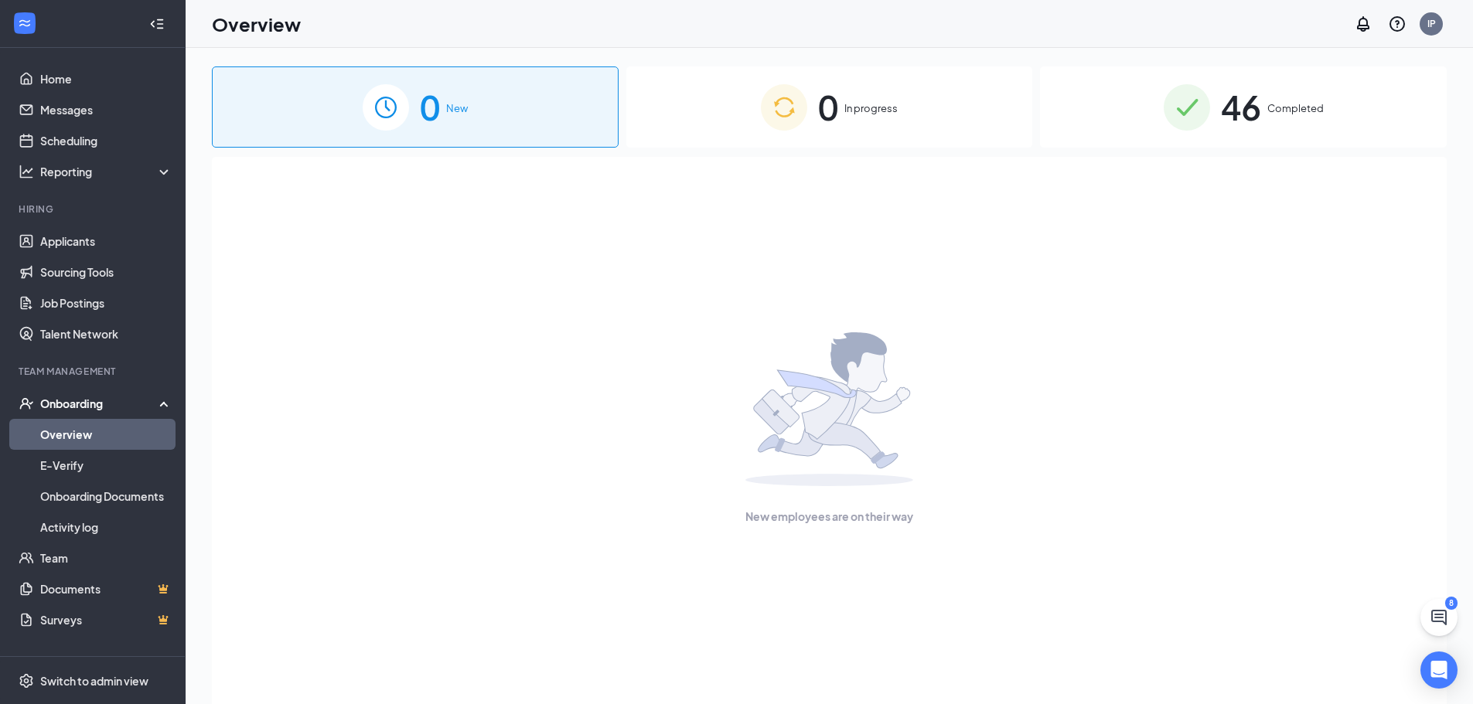
click at [112, 436] on link "Overview" at bounding box center [106, 434] width 132 height 31
click at [53, 77] on link "Home" at bounding box center [106, 78] width 132 height 31
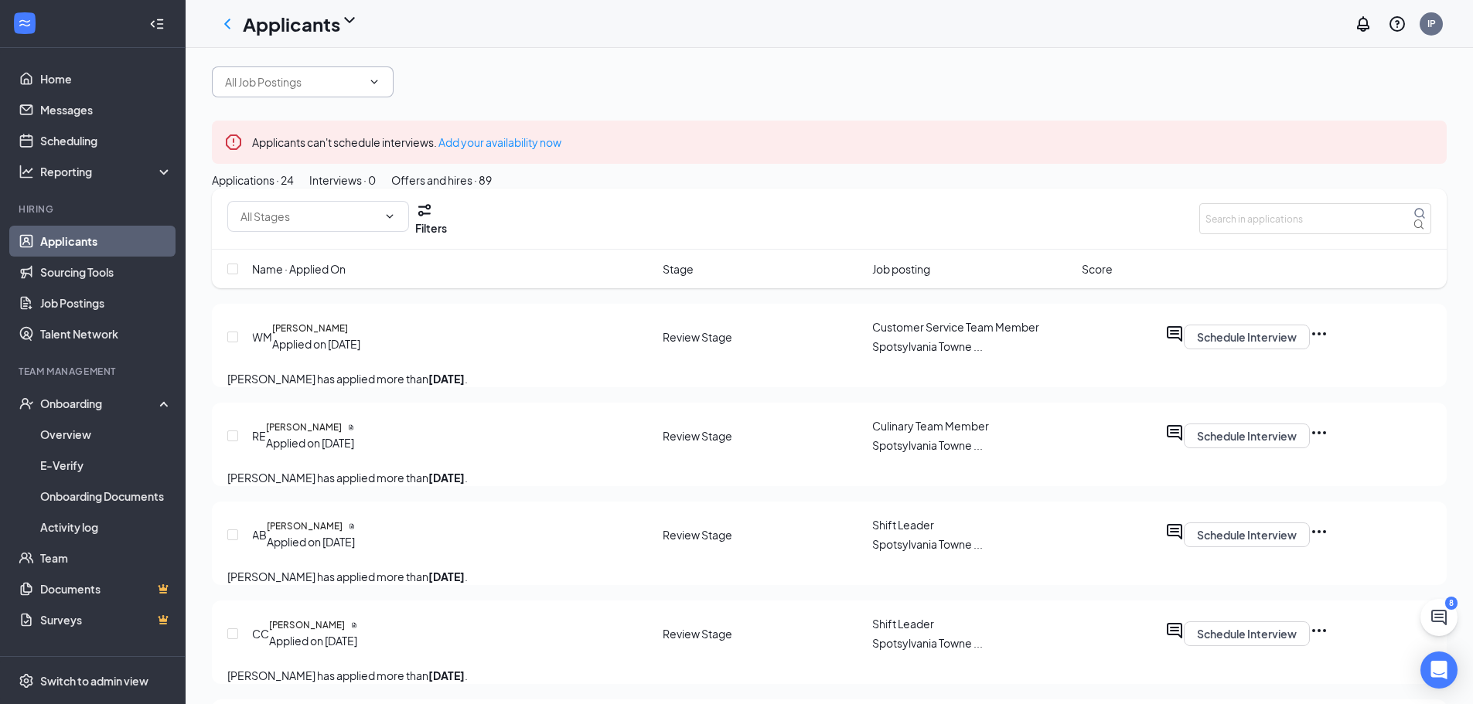
click at [393, 97] on span at bounding box center [303, 81] width 182 height 31
click at [362, 90] on input "text" at bounding box center [293, 81] width 137 height 17
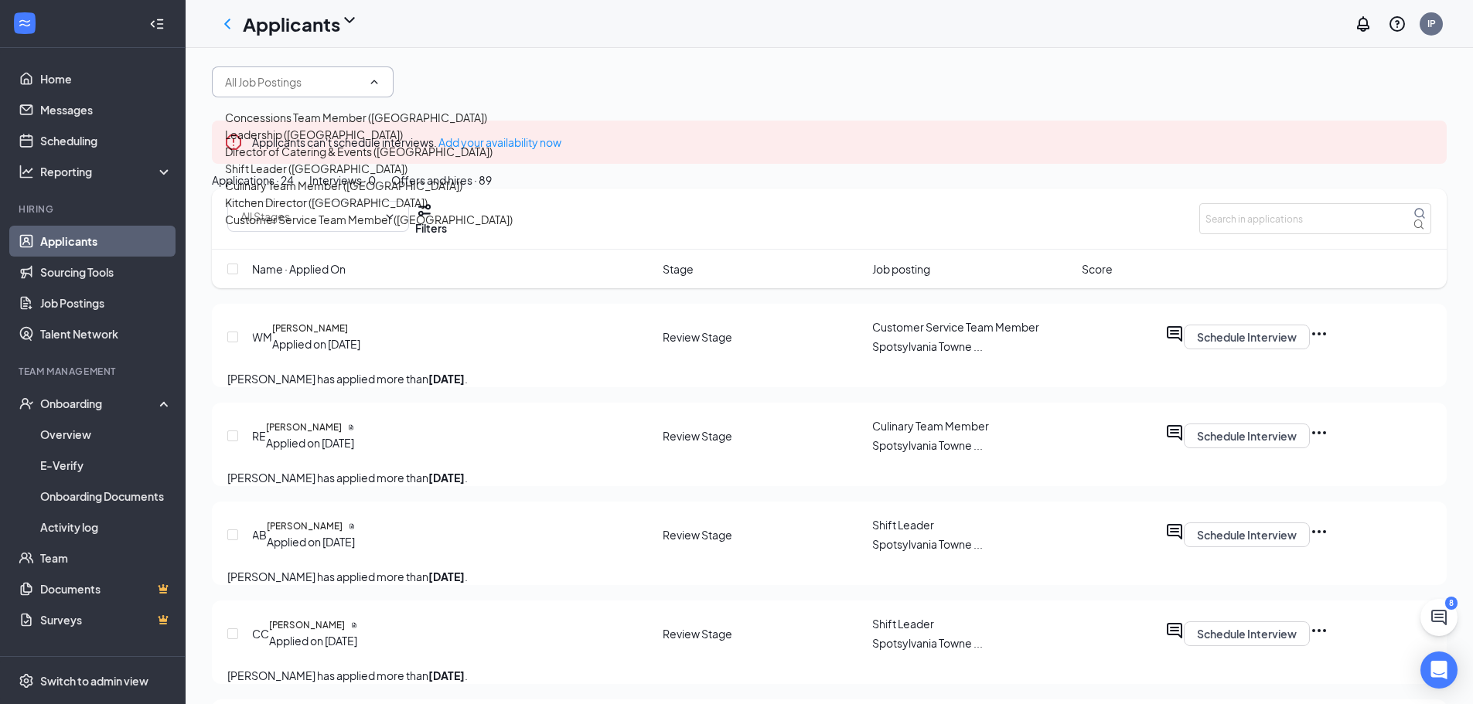
scroll to position [77, 0]
click at [280, 177] on div "Shift Leader ([GEOGRAPHIC_DATA])" at bounding box center [316, 168] width 182 height 17
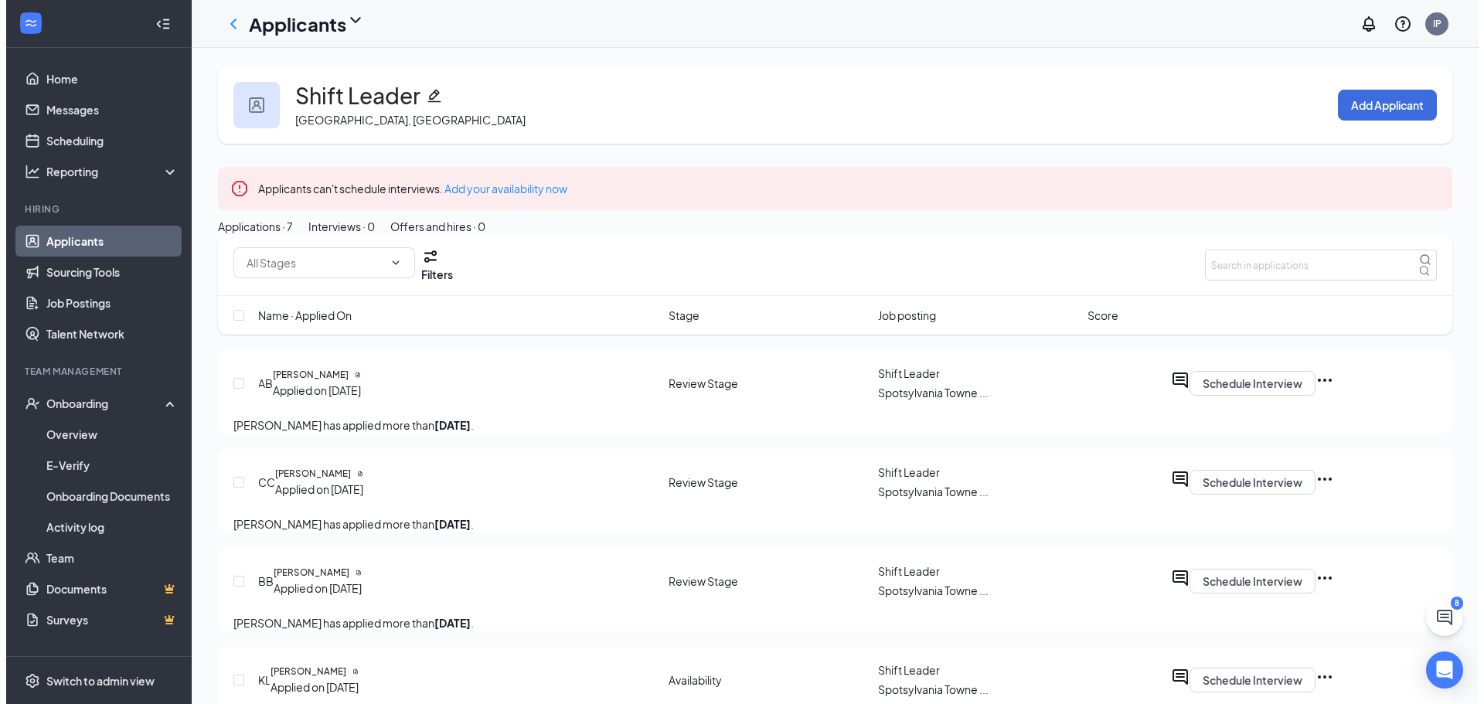
scroll to position [77, 0]
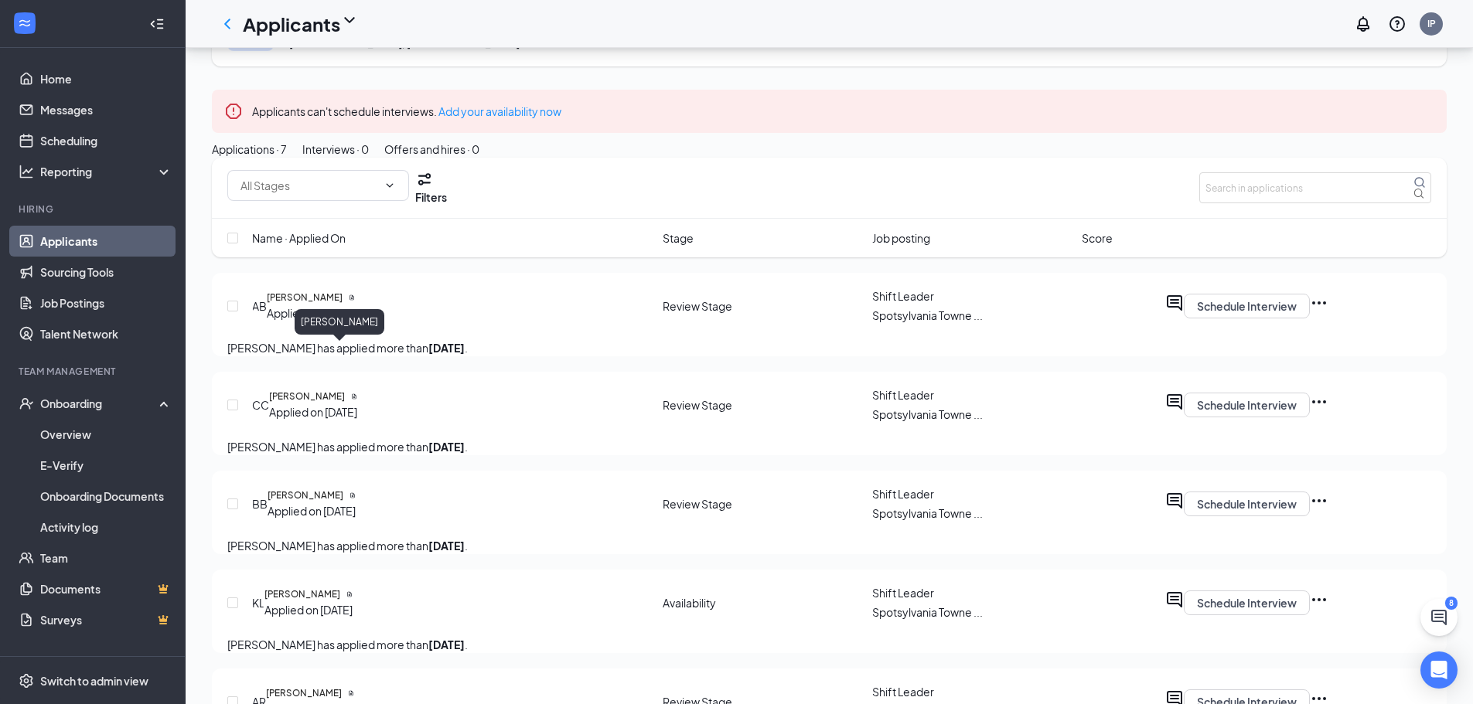
click at [340, 305] on h5 "[PERSON_NAME]" at bounding box center [305, 298] width 76 height 14
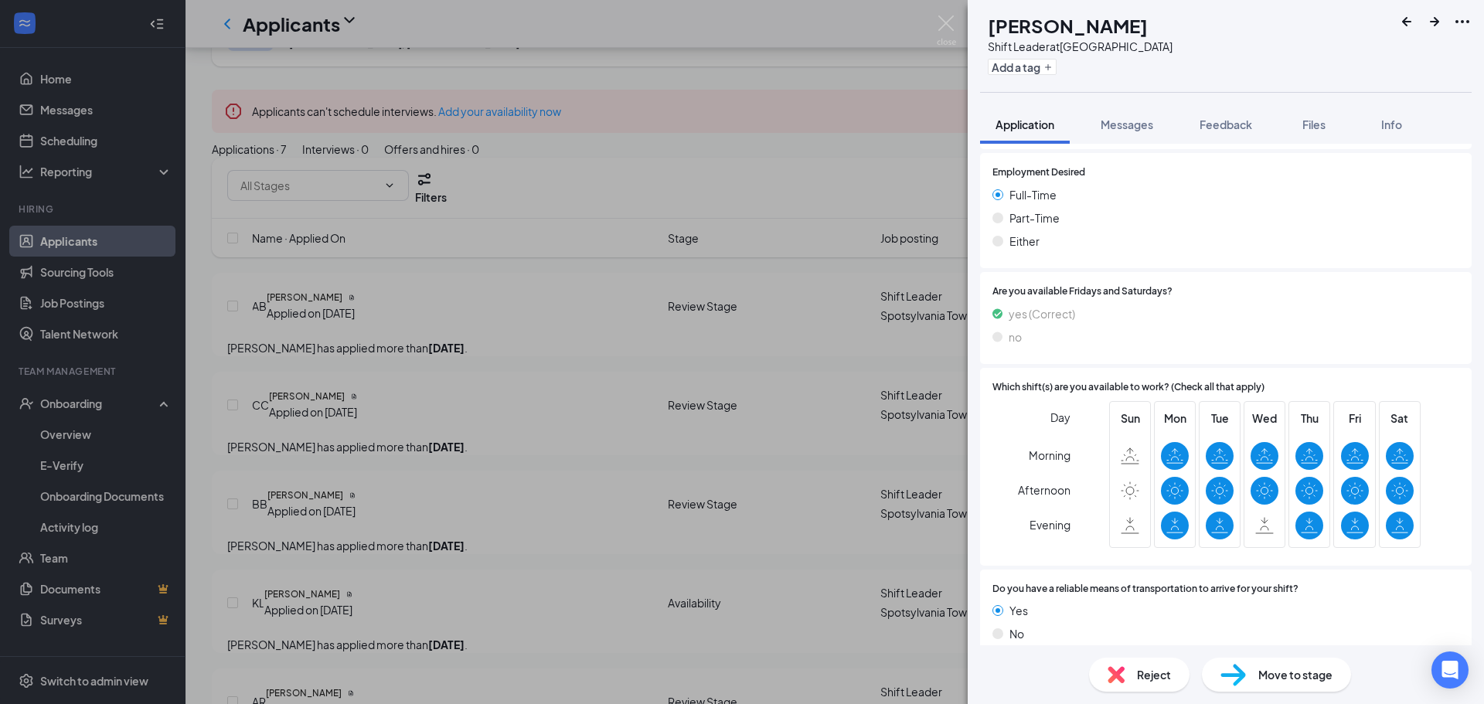
scroll to position [946, 0]
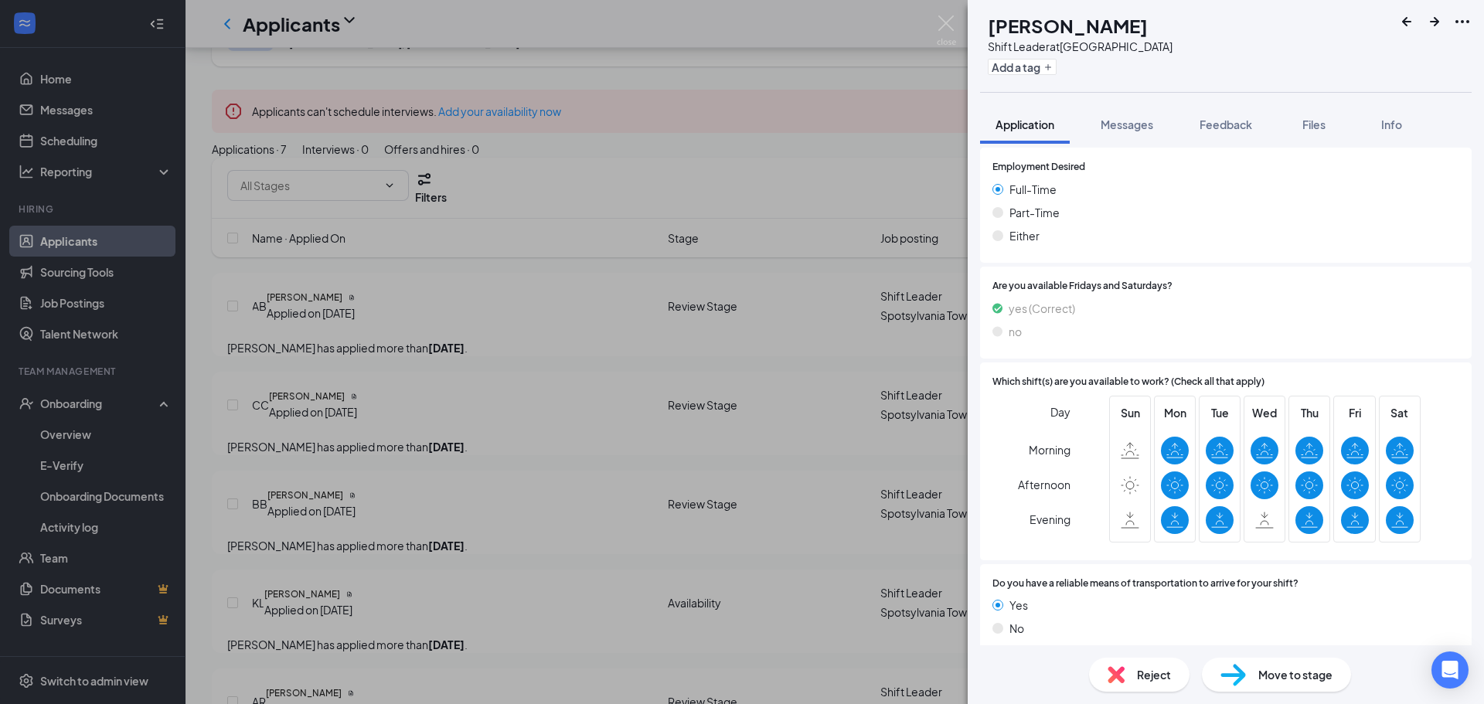
drag, startPoint x: 744, startPoint y: 146, endPoint x: 569, endPoint y: 364, distance: 279.3
click at [744, 146] on div "AB [PERSON_NAME] Shift Leader at [GEOGRAPHIC_DATA] Add a tag Application Messag…" at bounding box center [742, 352] width 1484 height 704
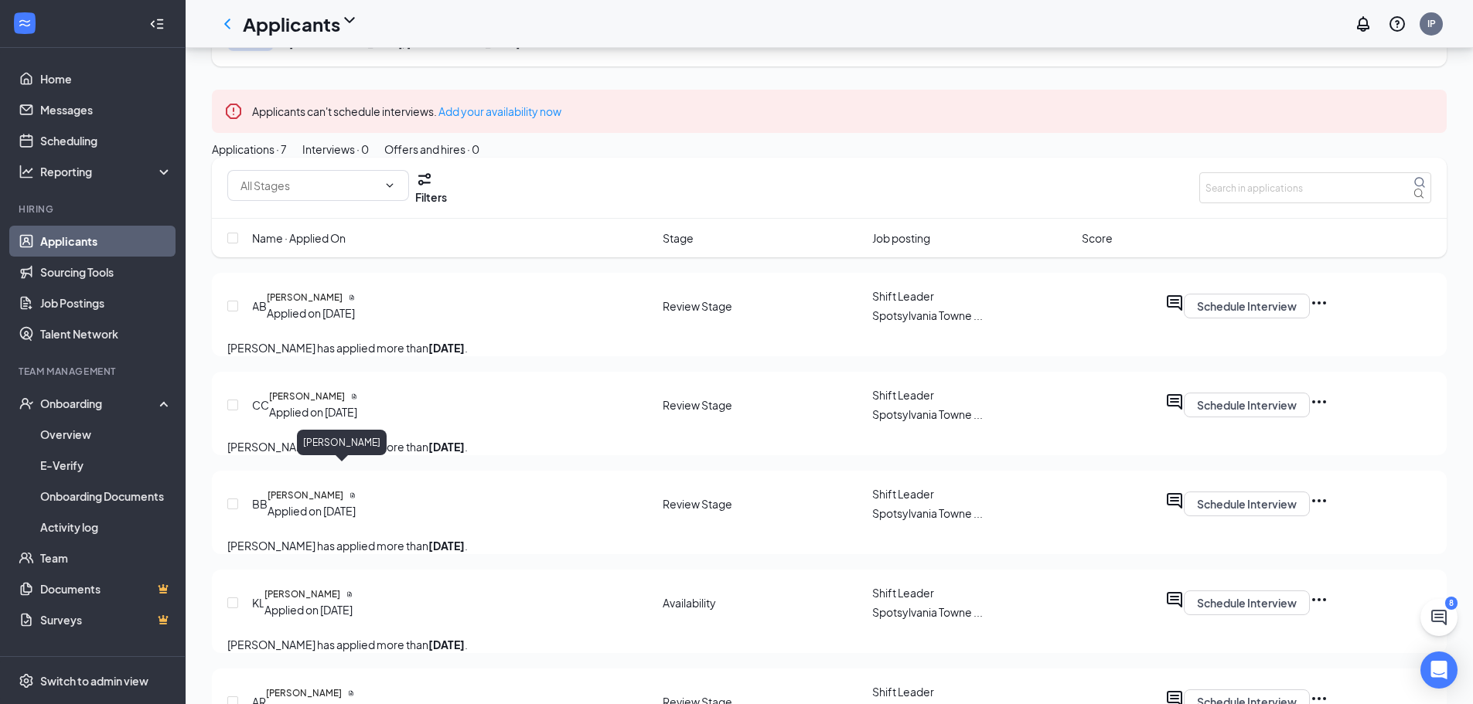
click at [345, 403] on h5 "[PERSON_NAME]" at bounding box center [307, 397] width 76 height 14
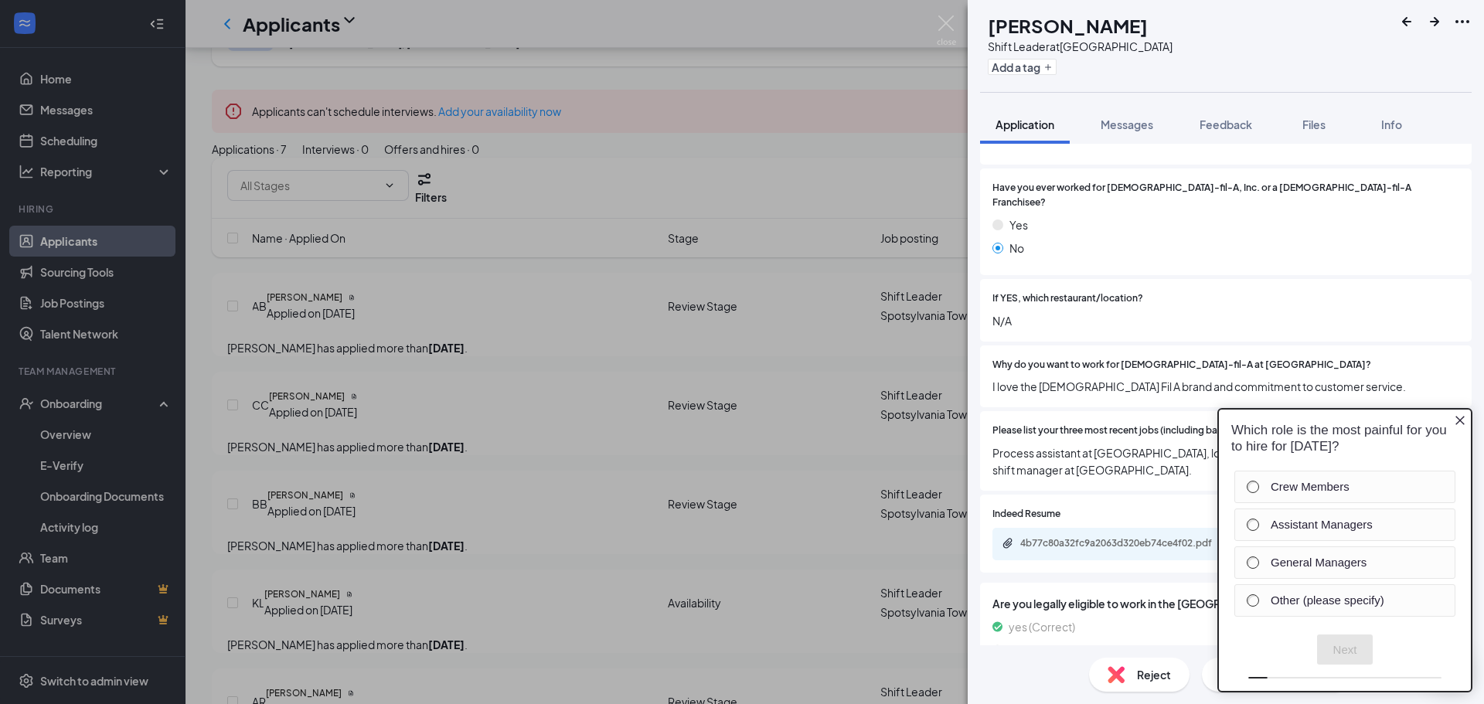
scroll to position [386, 0]
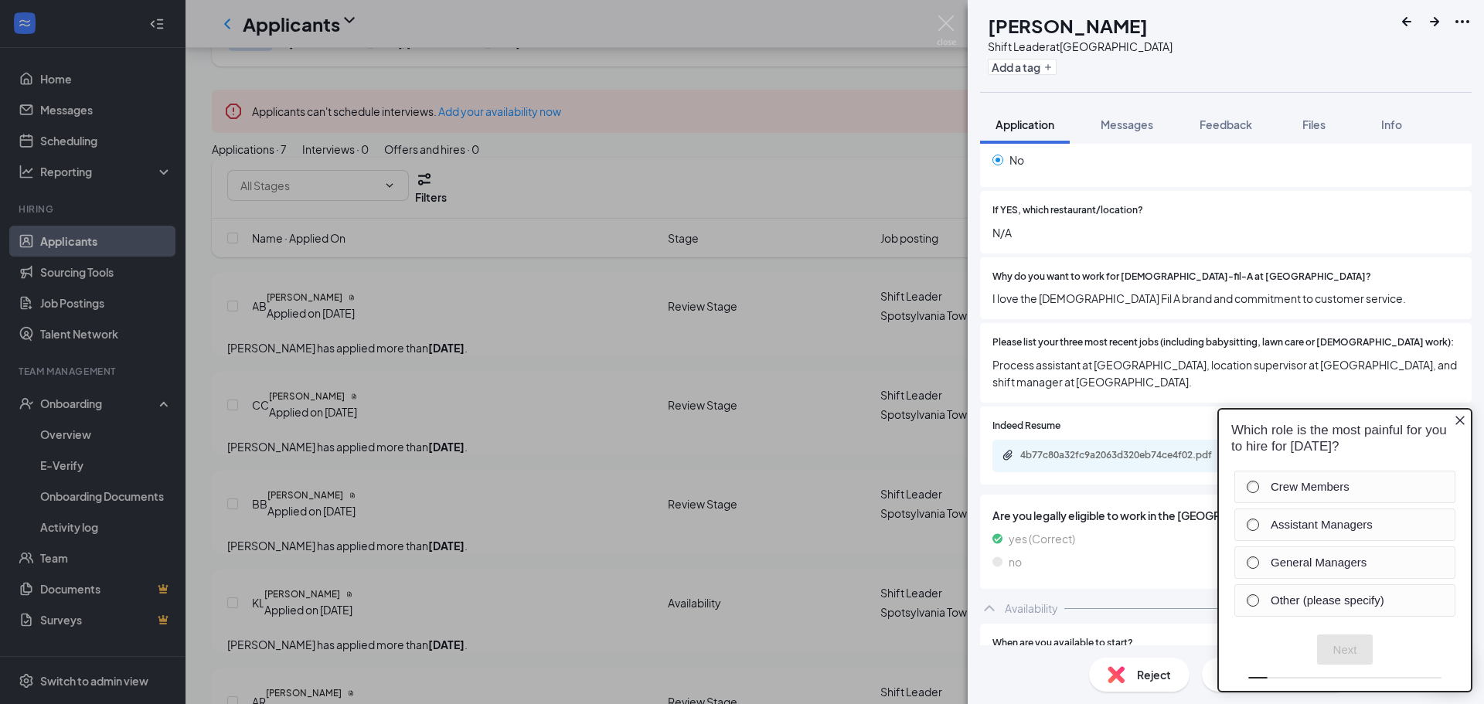
click at [1462, 424] on icon "Close button" at bounding box center [1460, 420] width 12 height 12
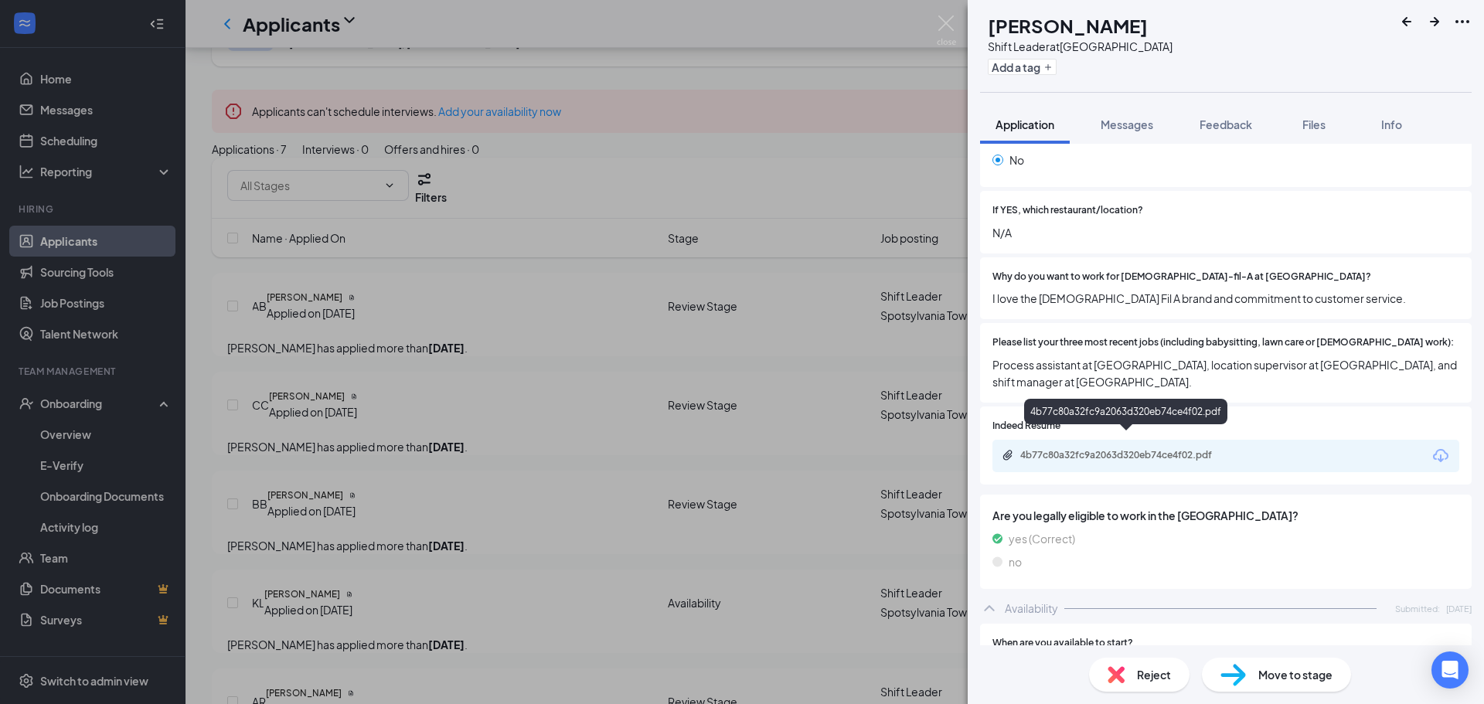
click at [1130, 449] on div "4b77c80a32fc9a2063d320eb74ce4f02.pdf" at bounding box center [1128, 455] width 216 height 12
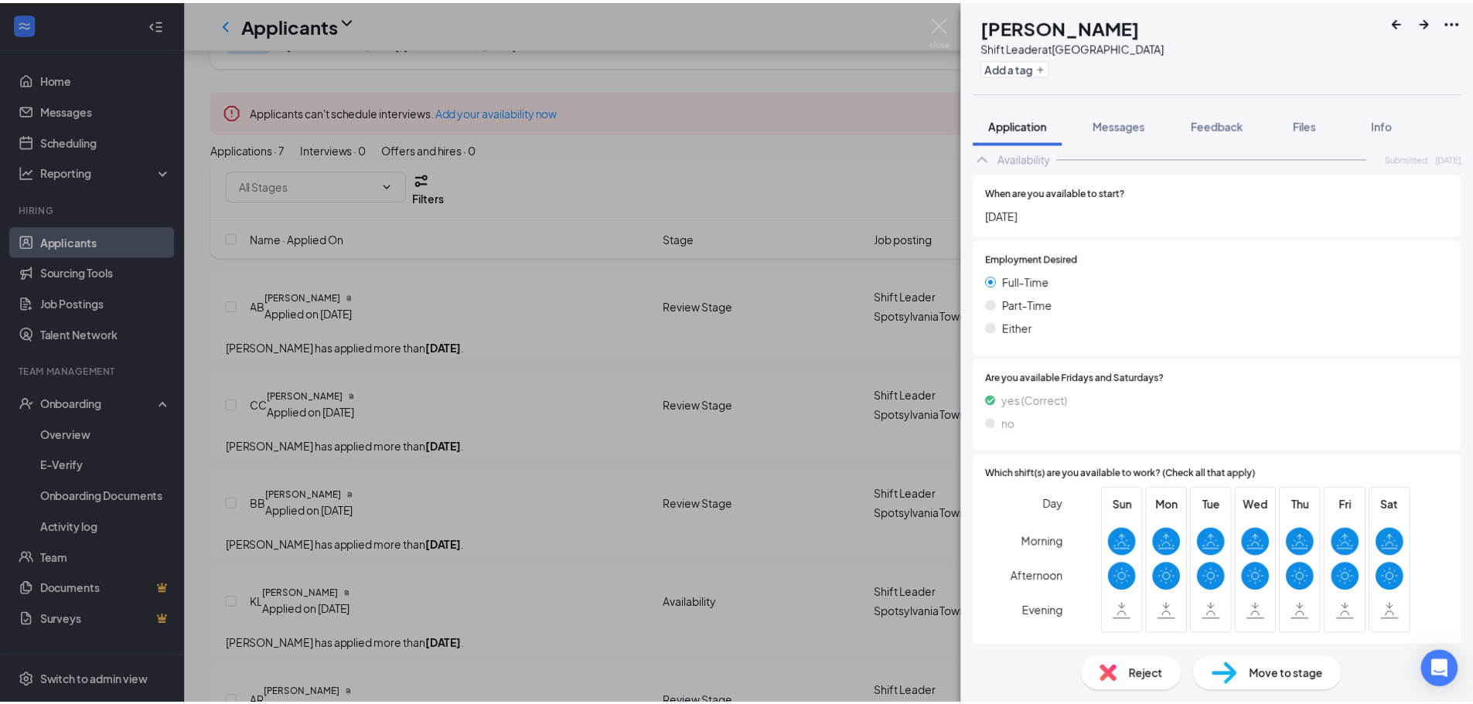
scroll to position [852, 0]
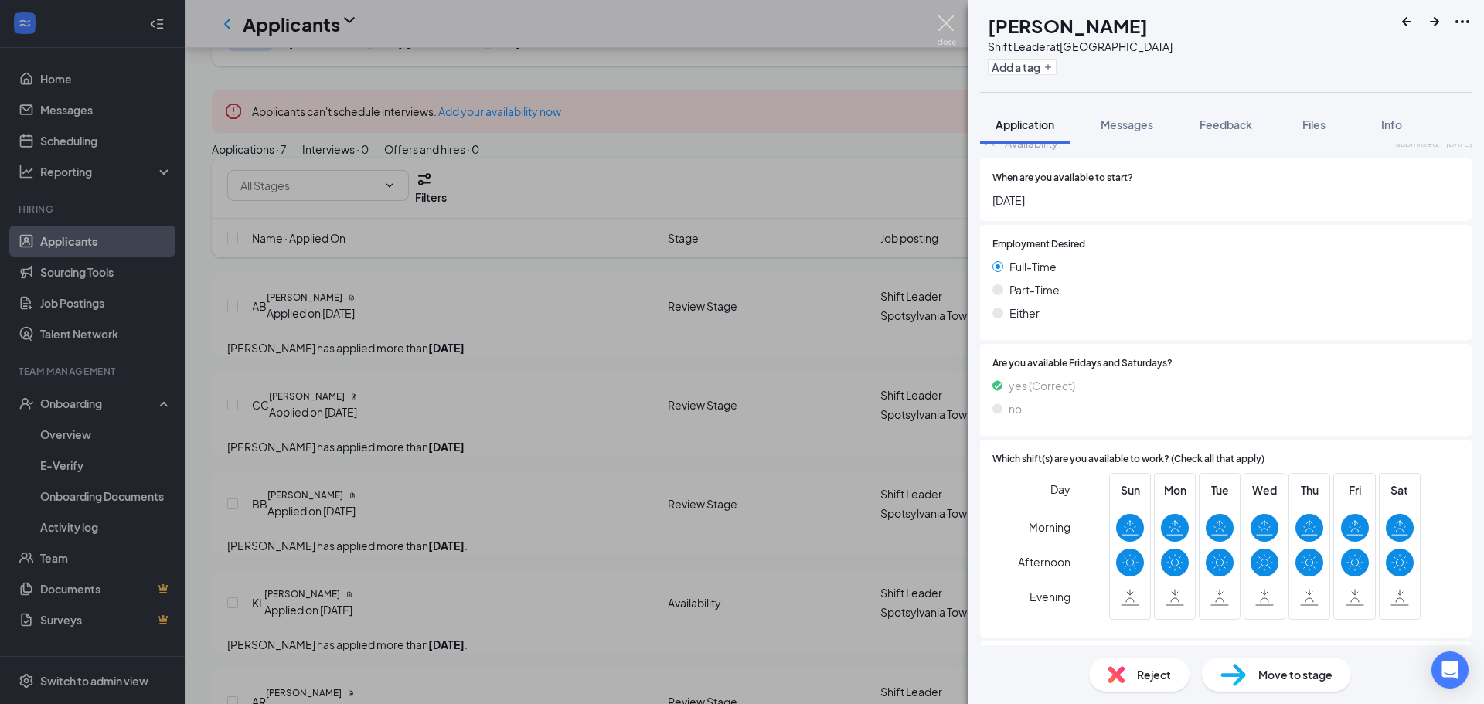
click at [941, 21] on img at bounding box center [946, 30] width 19 height 30
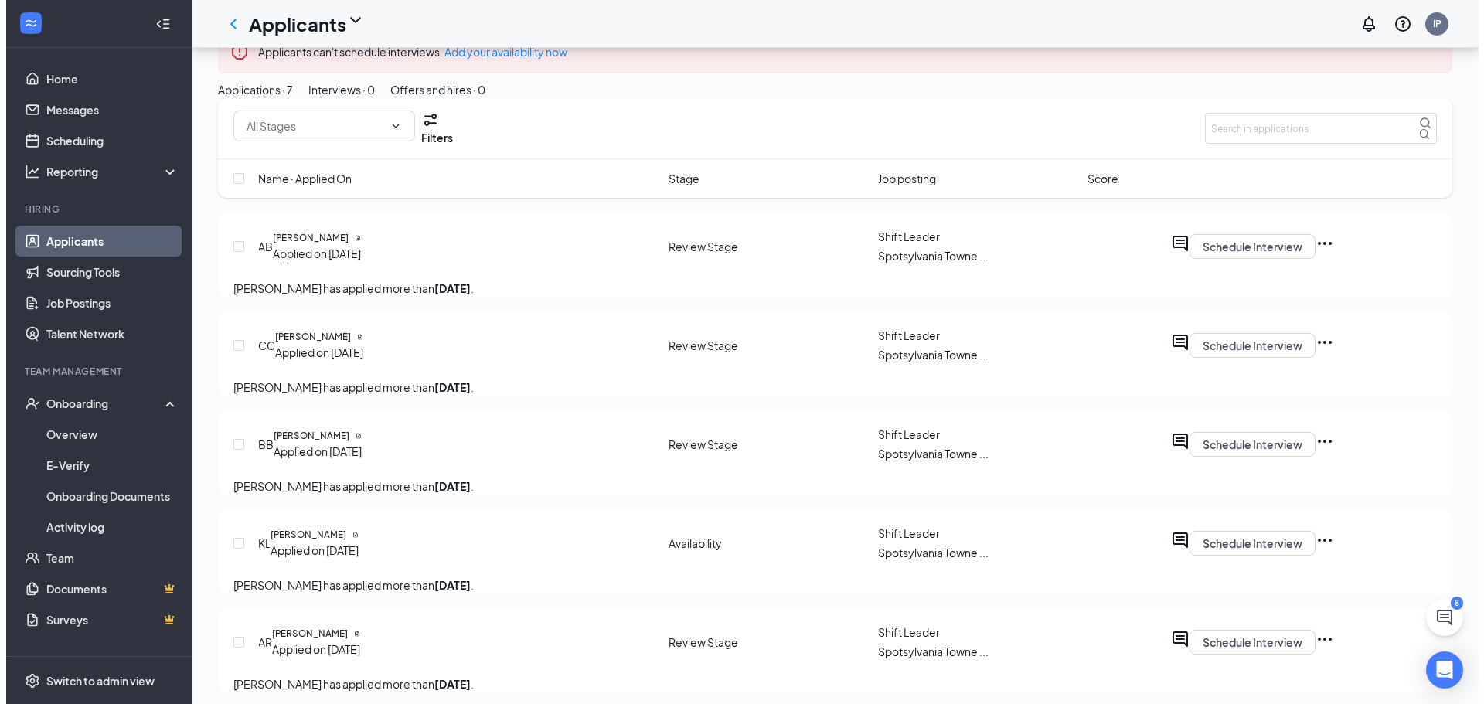
scroll to position [232, 0]
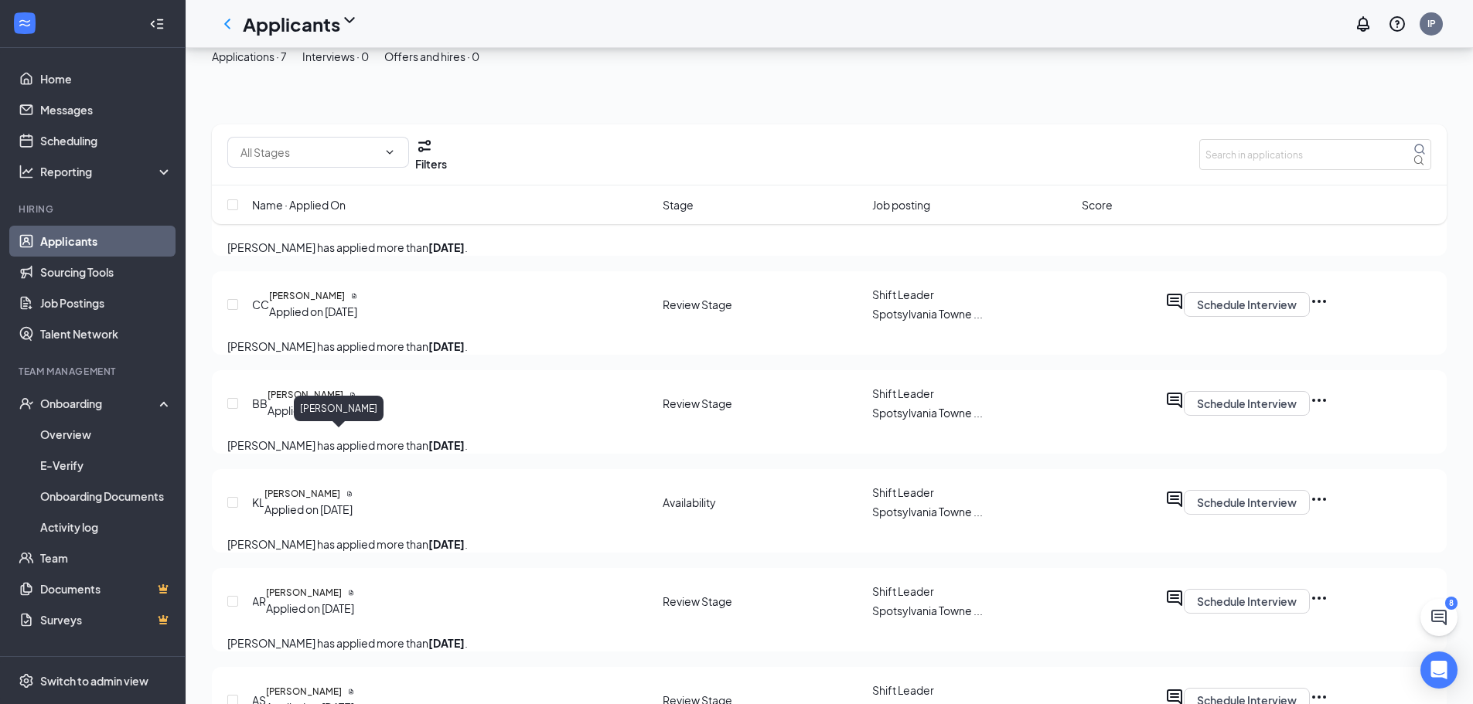
click at [343, 402] on h5 "[PERSON_NAME]" at bounding box center [305, 395] width 76 height 14
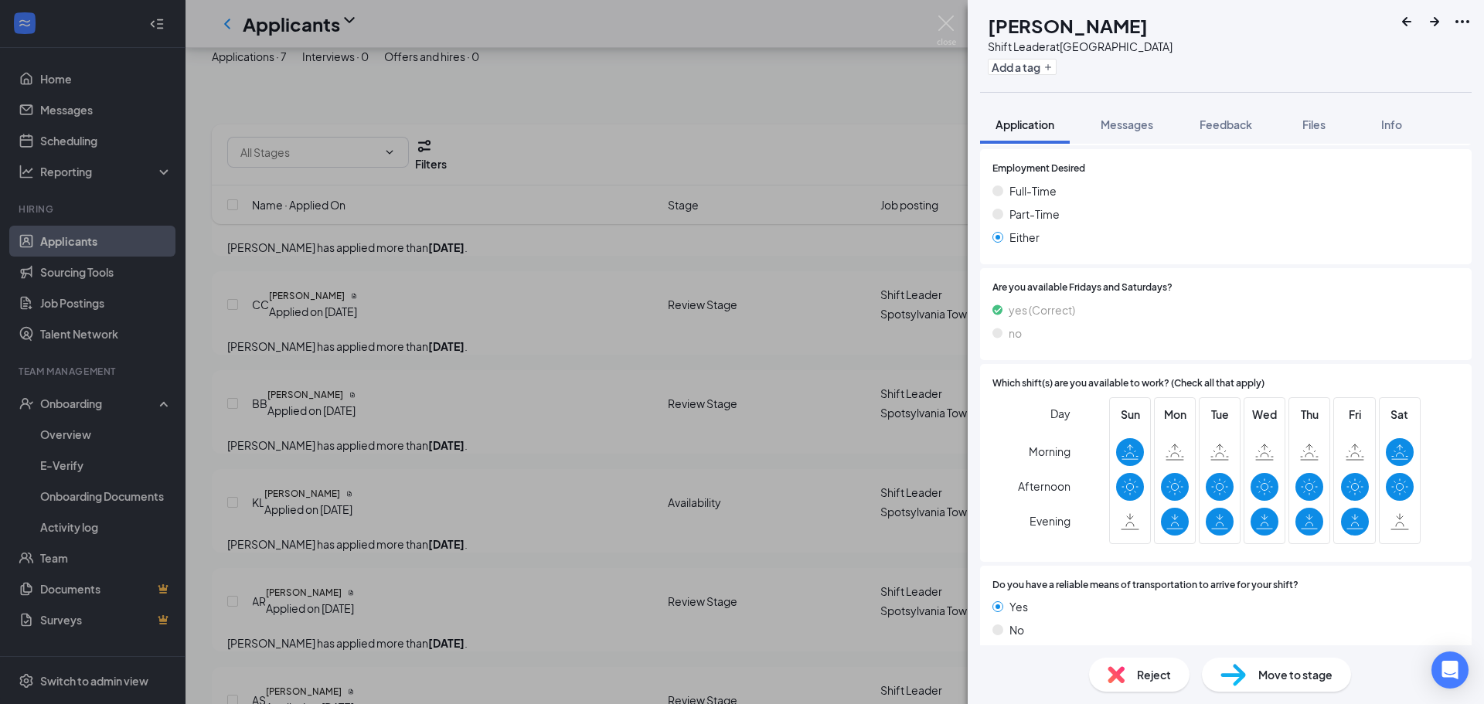
scroll to position [929, 0]
click at [538, 489] on div "BB [PERSON_NAME] Shift Leader at [GEOGRAPHIC_DATA] Add a tag Application Messag…" at bounding box center [742, 352] width 1484 height 704
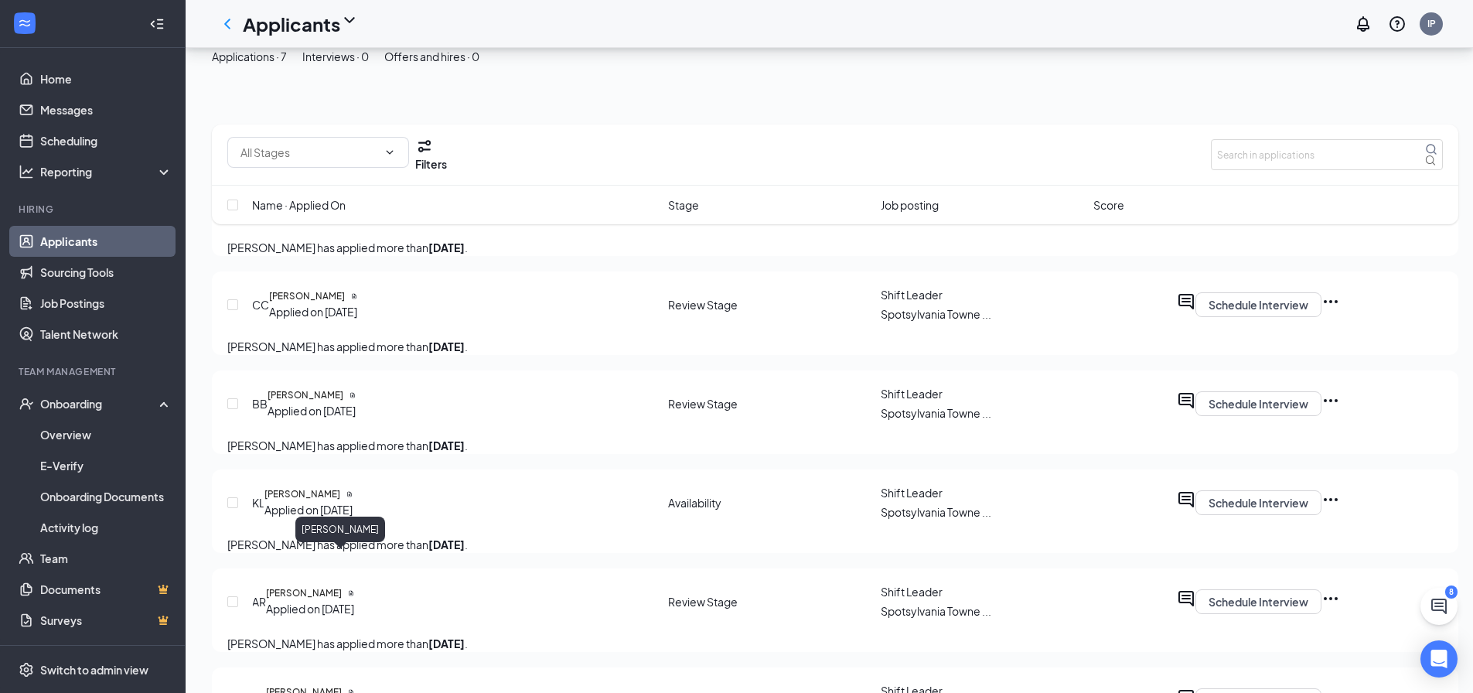
click at [316, 501] on h5 "[PERSON_NAME]" at bounding box center [302, 494] width 76 height 14
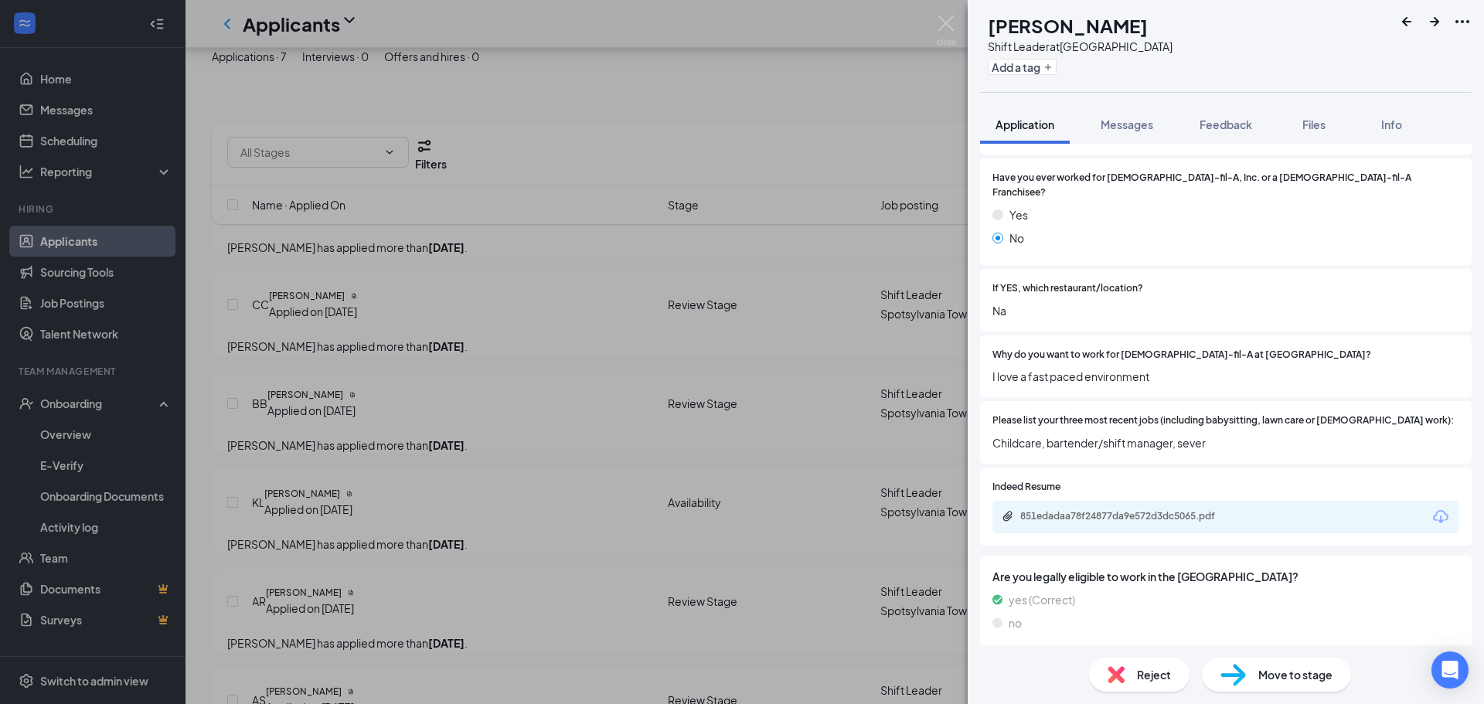
scroll to position [333, 0]
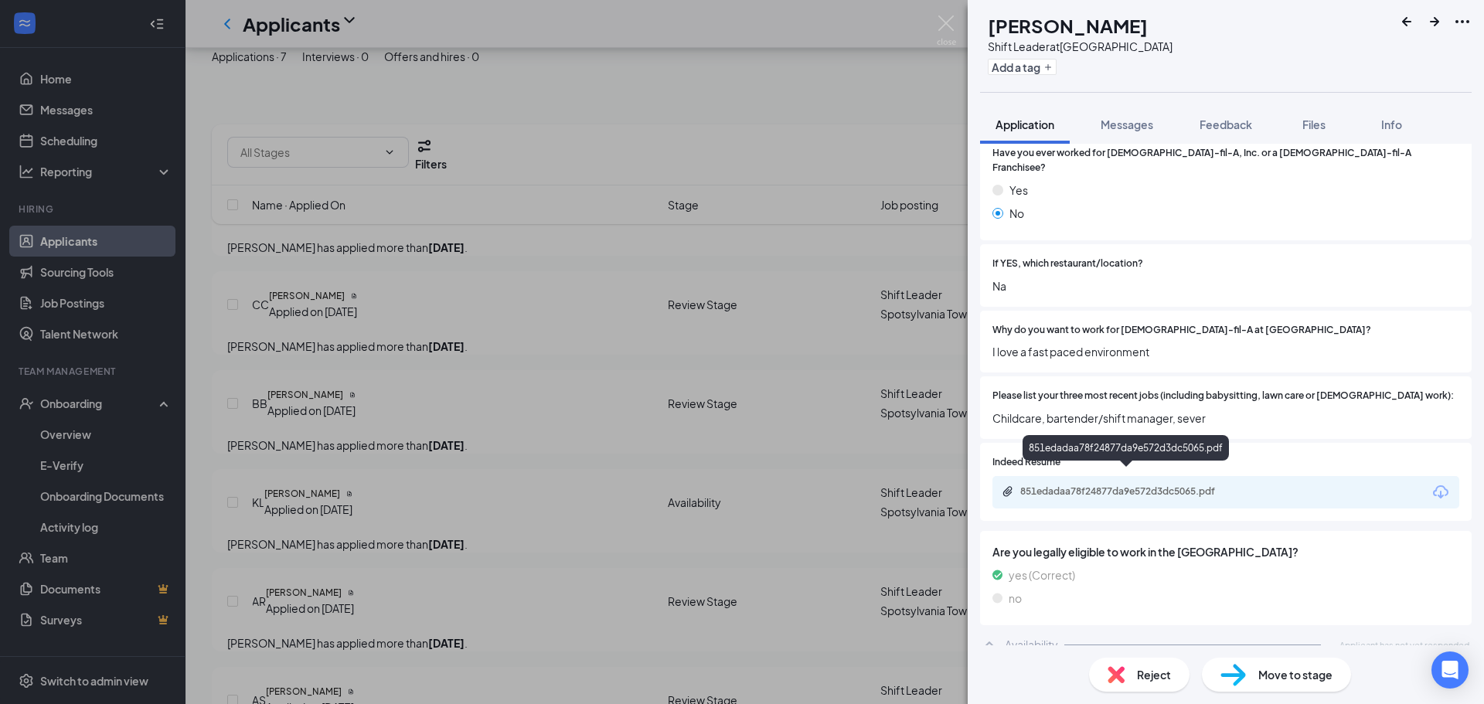
click at [1158, 463] on div "851edadaa78f24877da9e572d3dc5065.pdf" at bounding box center [1126, 451] width 206 height 32
click at [1153, 490] on div "851edadaa78f24877da9e572d3dc5065.pdf" at bounding box center [1226, 492] width 467 height 32
click at [1147, 485] on div "851edadaa78f24877da9e572d3dc5065.pdf" at bounding box center [1128, 491] width 216 height 12
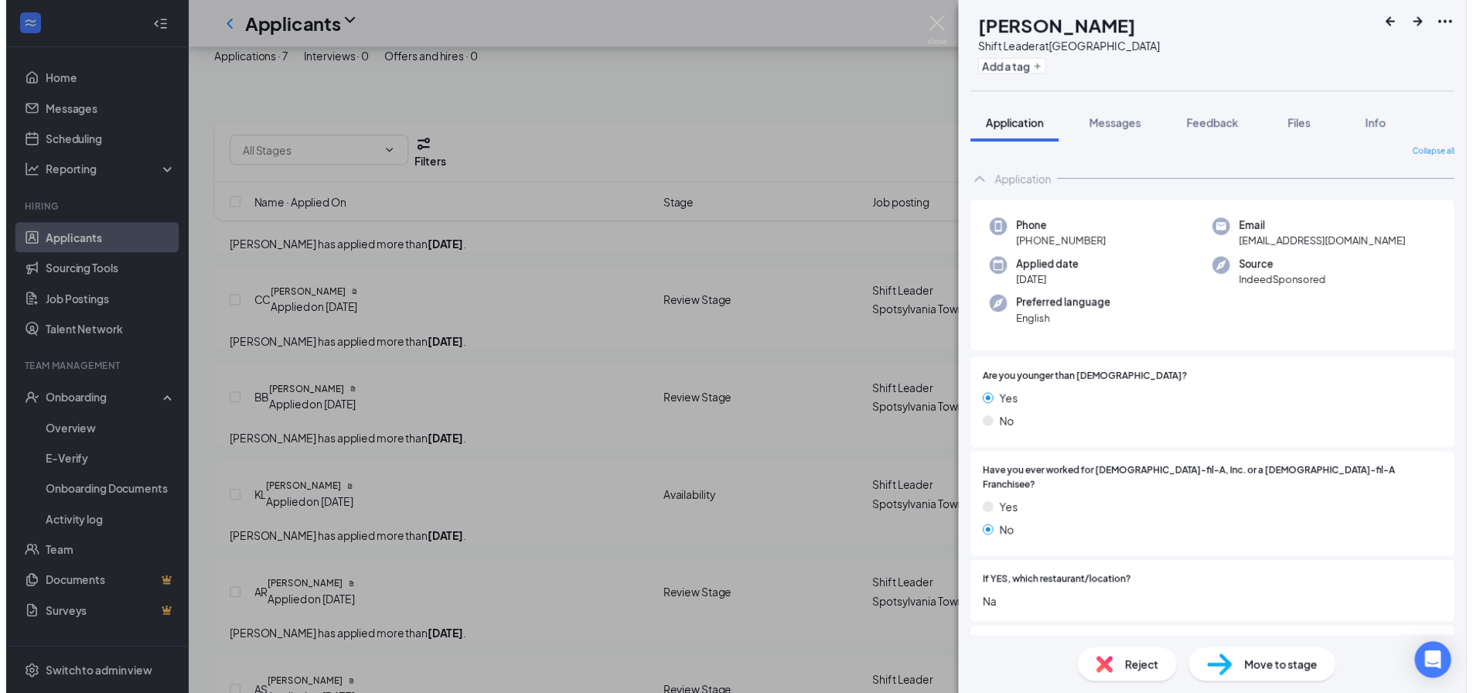
scroll to position [0, 0]
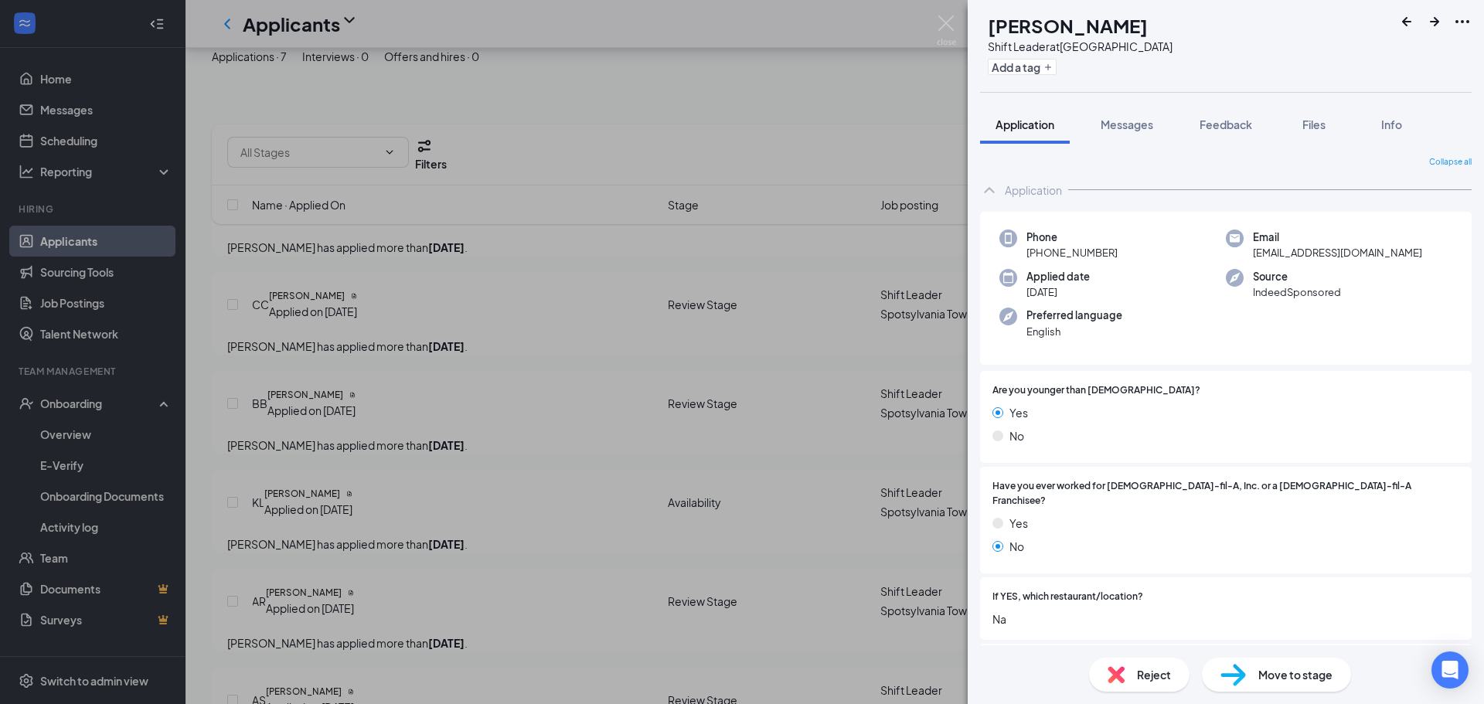
click at [935, 32] on div "KL [PERSON_NAME] Shift Leader at [GEOGRAPHIC_DATA] Add a tag Application Messag…" at bounding box center [742, 352] width 1484 height 704
click at [943, 26] on img at bounding box center [946, 30] width 19 height 30
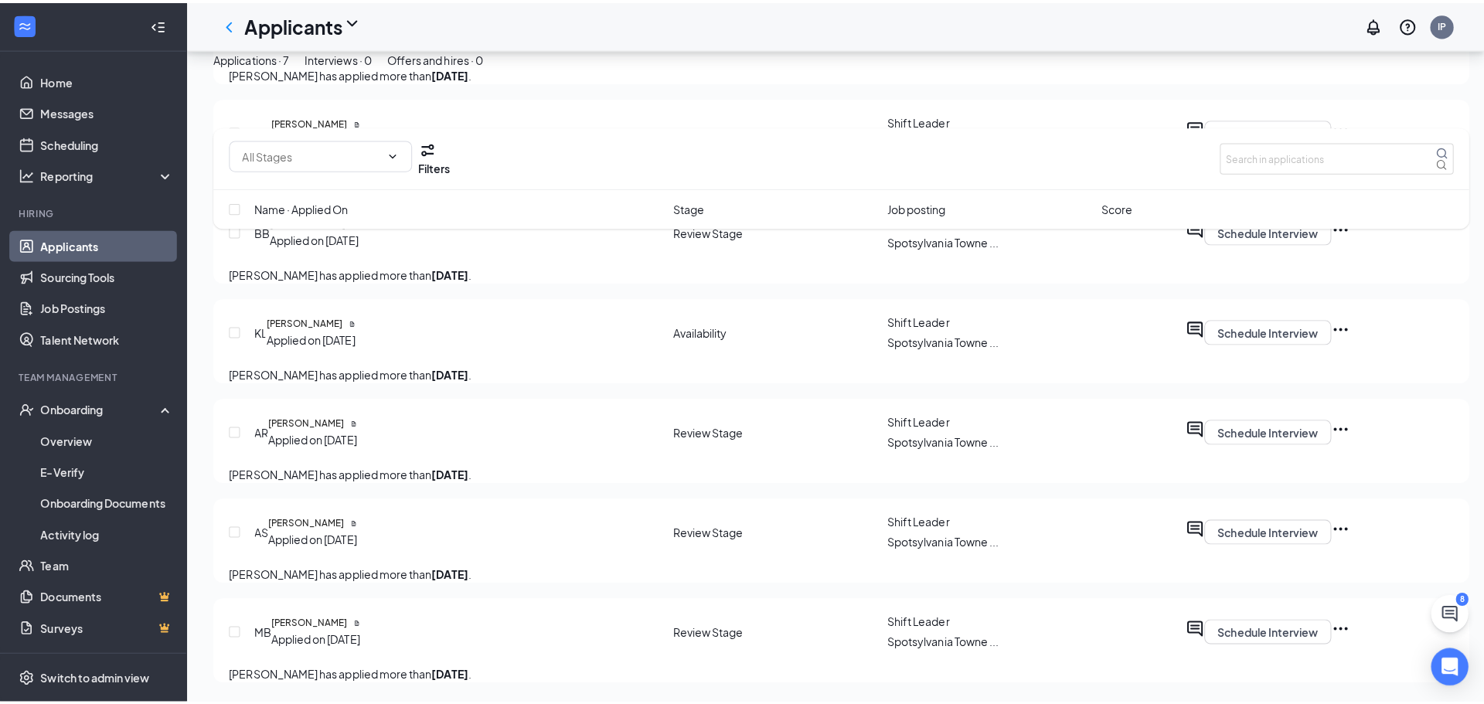
scroll to position [541, 0]
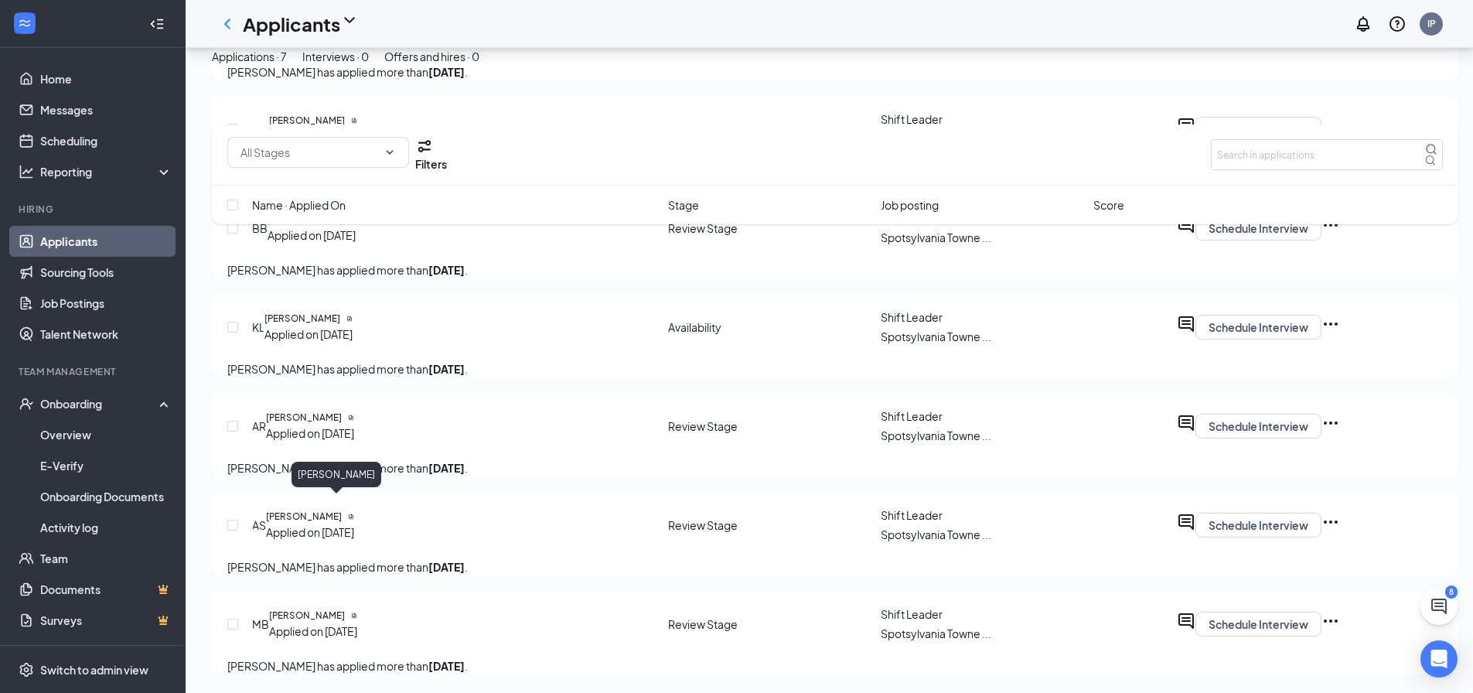
click at [339, 410] on h5 "[PERSON_NAME]" at bounding box center [304, 417] width 76 height 14
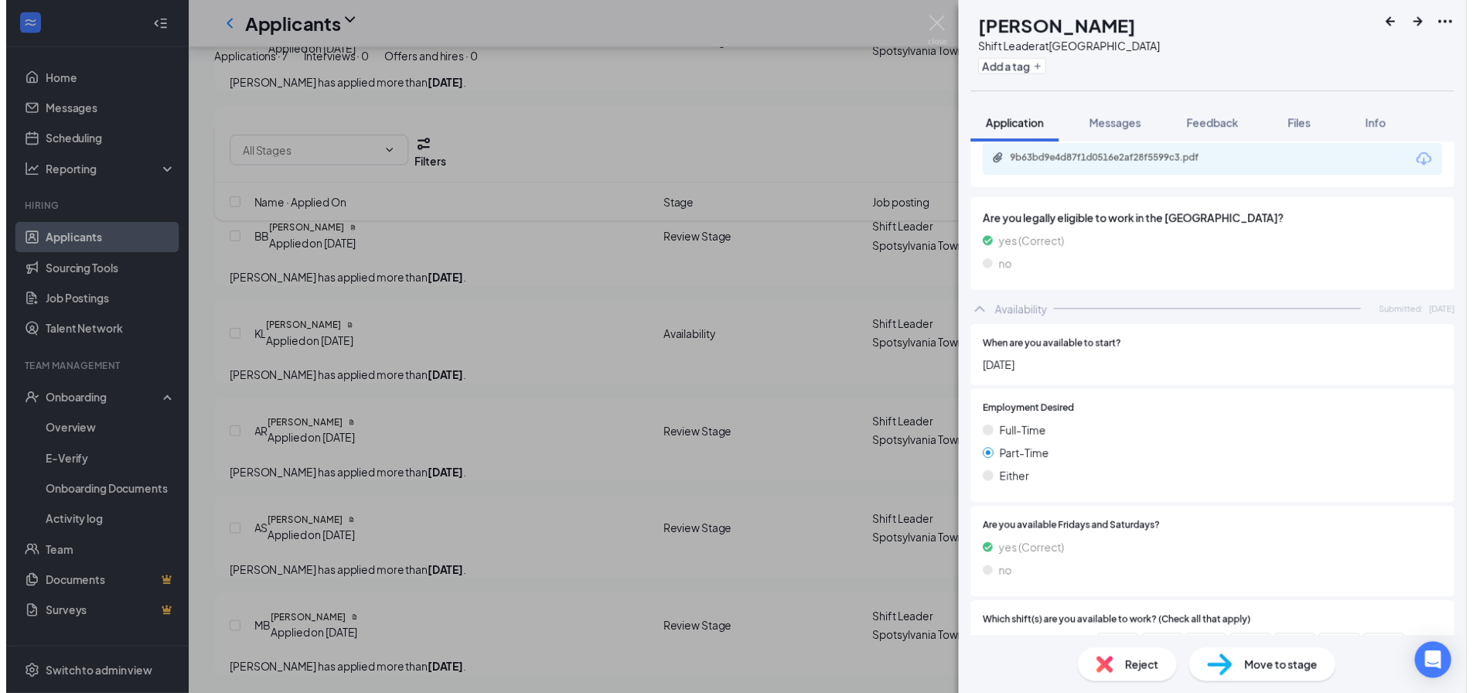
scroll to position [543, 0]
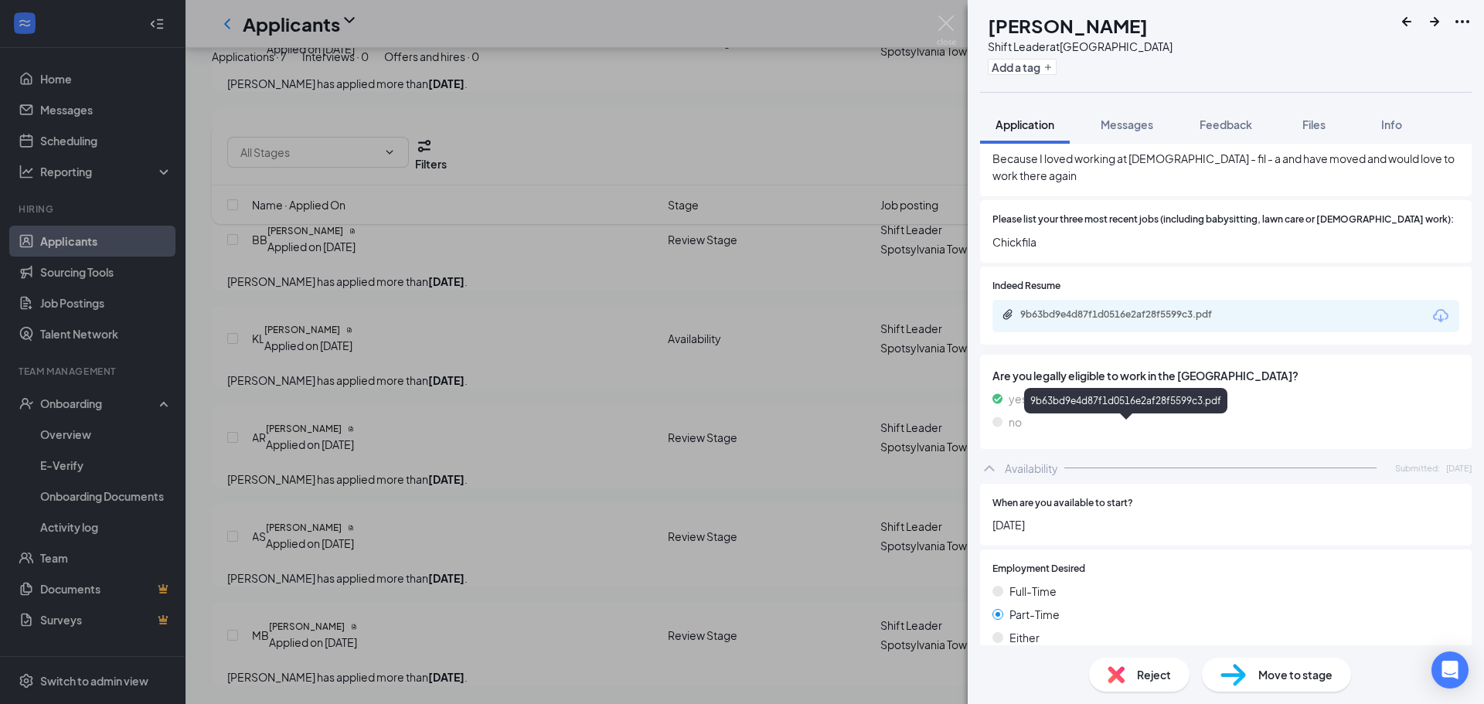
click at [1136, 308] on div "9b63bd9e4d87f1d0516e2af28f5599c3.pdf" at bounding box center [1128, 314] width 216 height 12
click at [953, 25] on img at bounding box center [946, 30] width 19 height 30
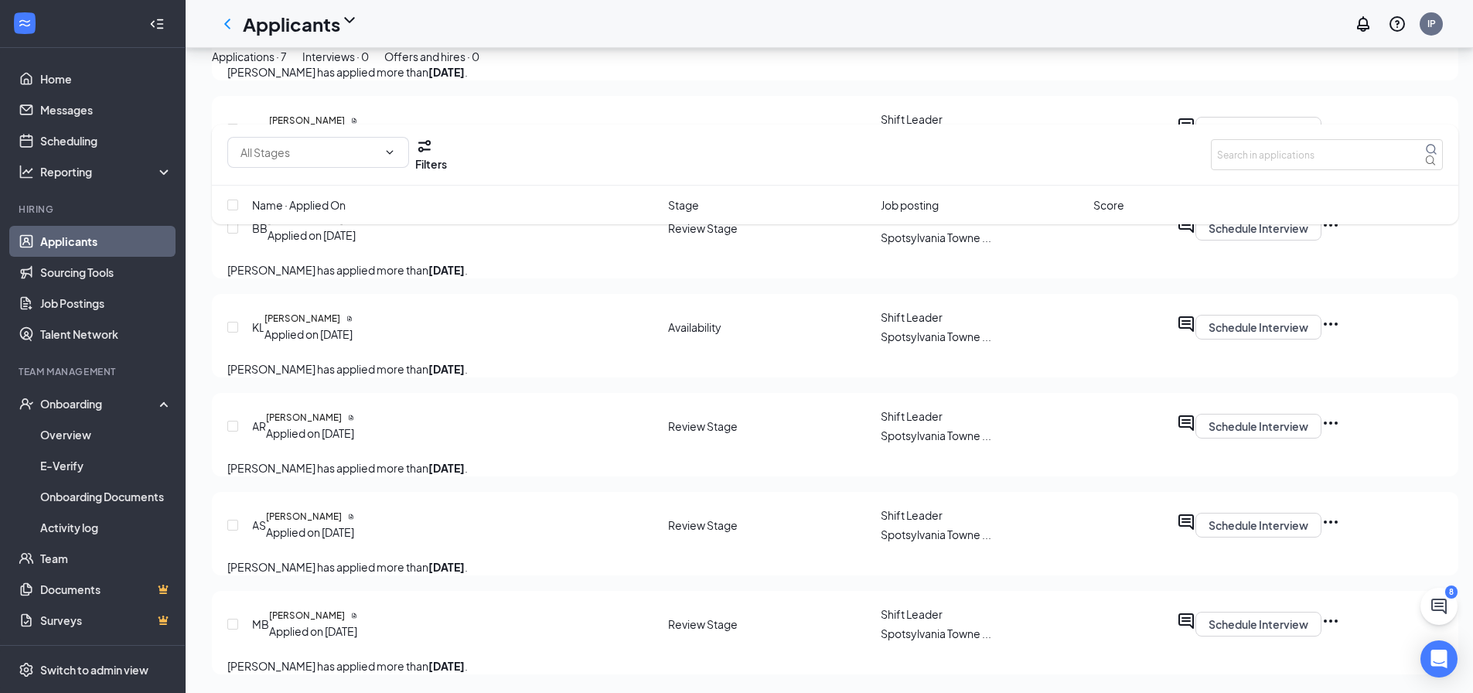
scroll to position [559, 0]
click at [342, 509] on h5 "[PERSON_NAME]" at bounding box center [304, 516] width 76 height 14
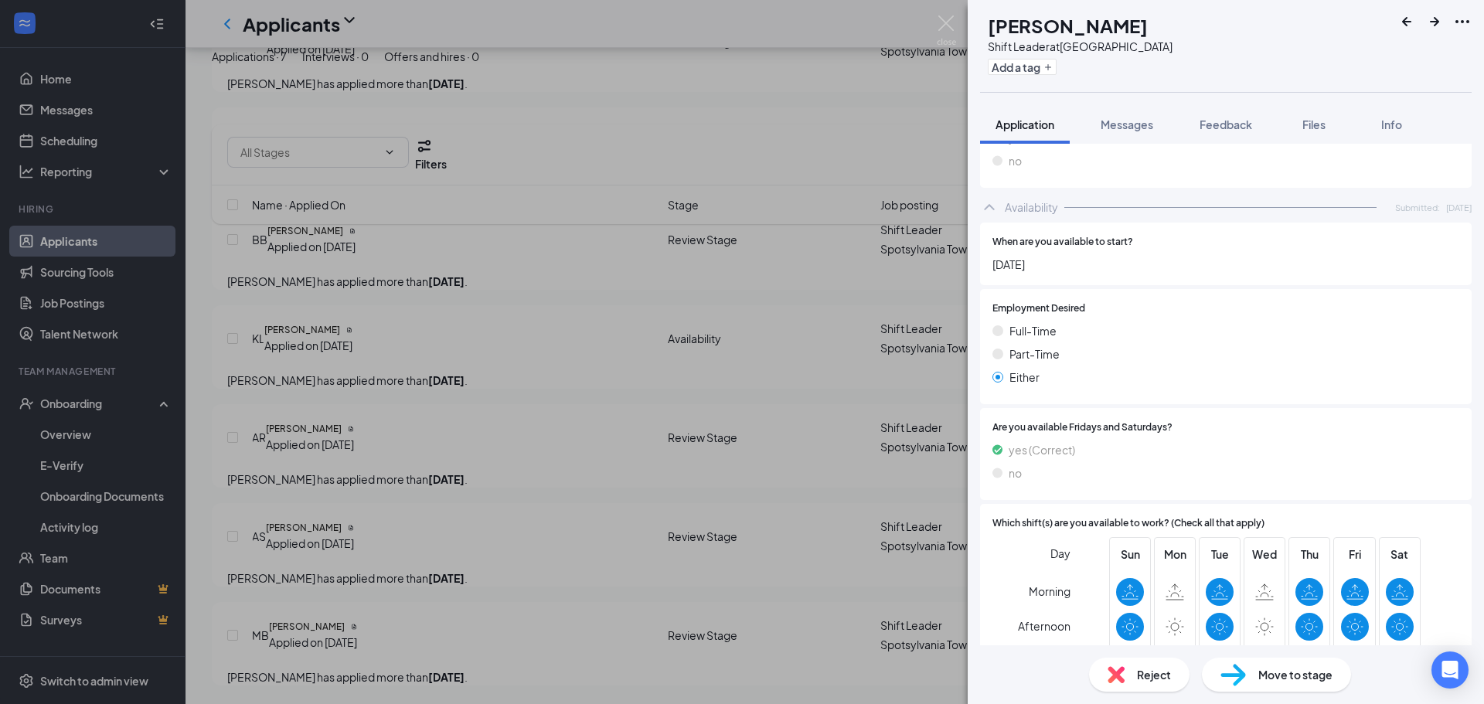
scroll to position [773, 0]
click at [948, 26] on img at bounding box center [946, 30] width 19 height 30
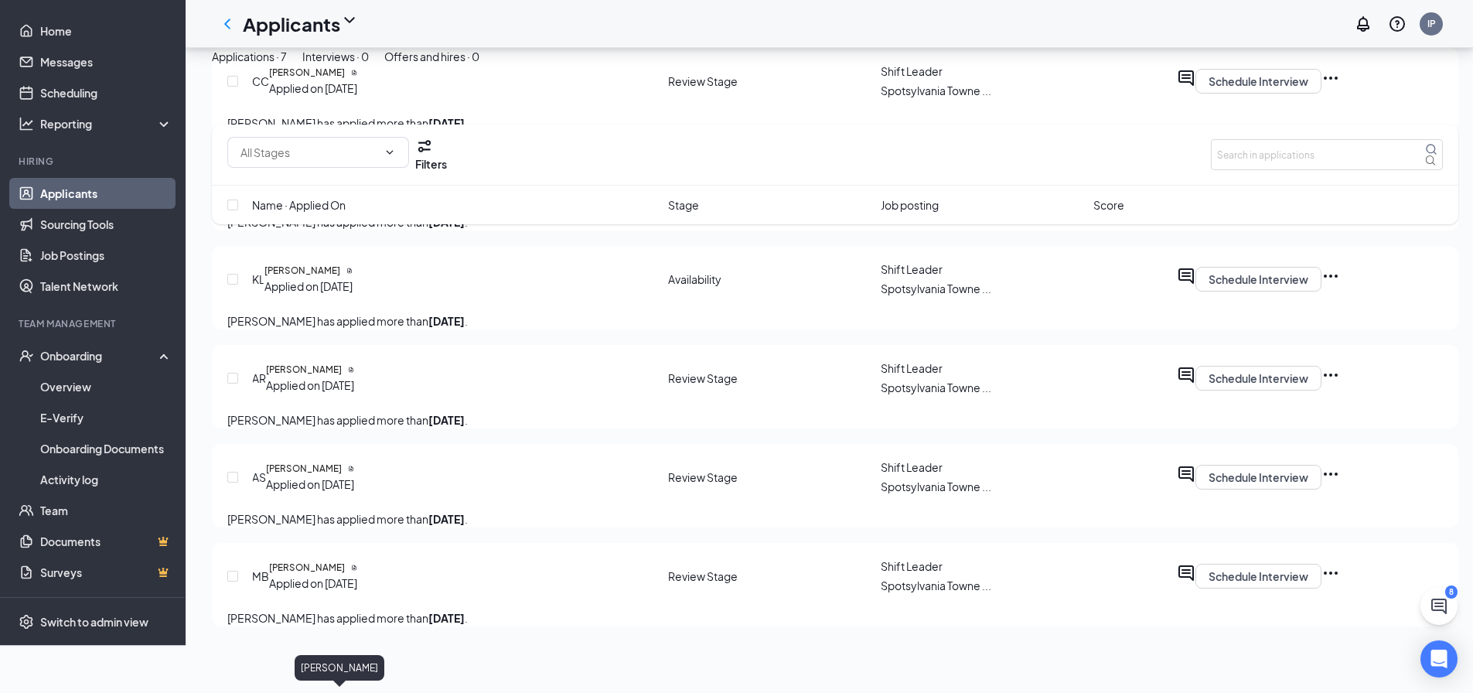
click at [323, 574] on h5 "[PERSON_NAME]" at bounding box center [307, 567] width 76 height 14
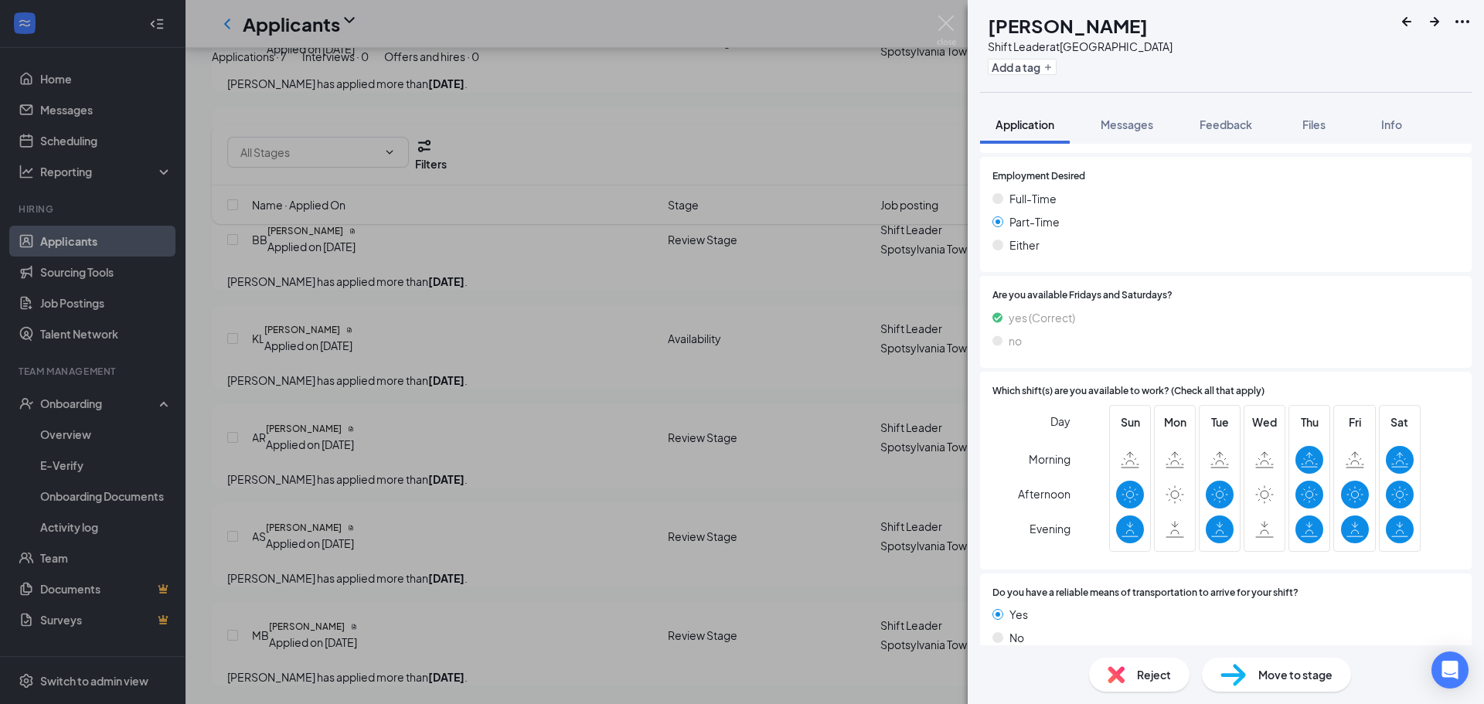
scroll to position [946, 0]
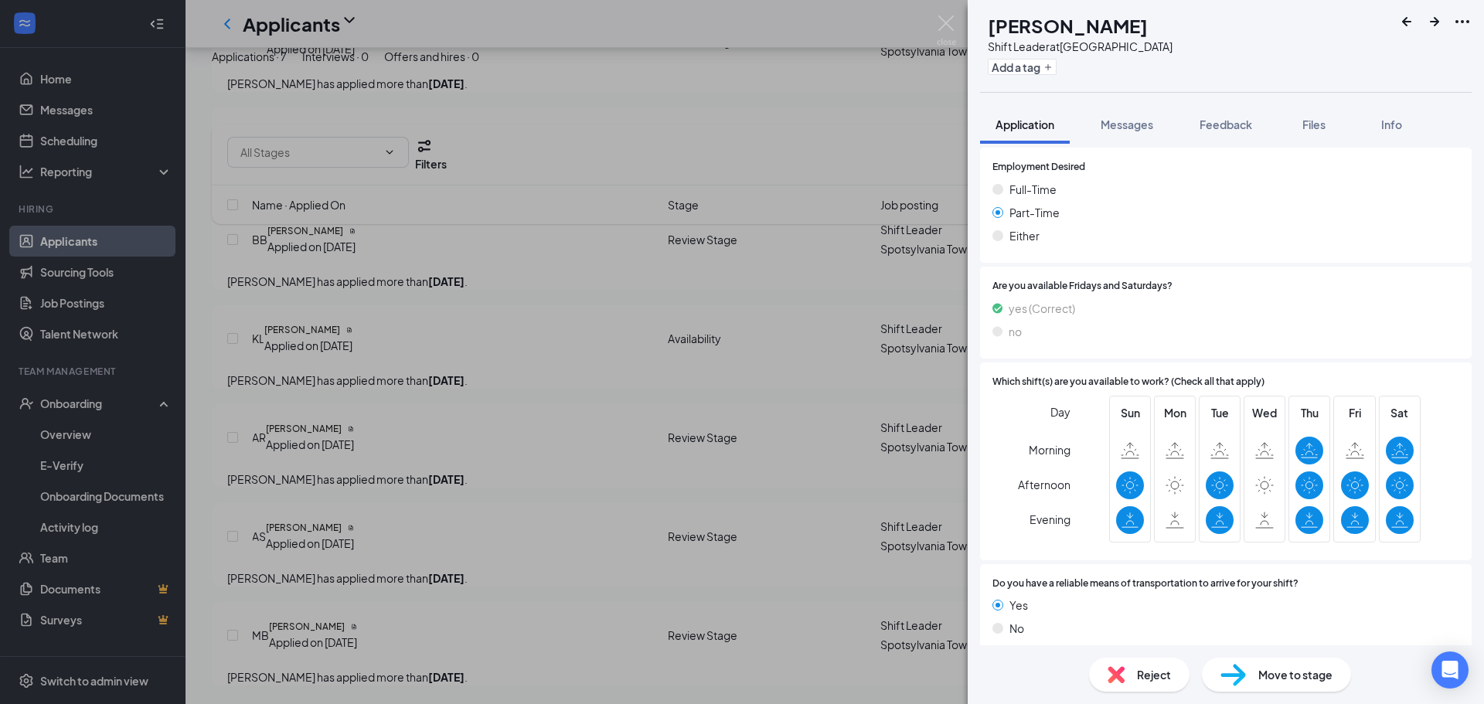
drag, startPoint x: 584, startPoint y: 367, endPoint x: 346, endPoint y: 356, distance: 237.6
click at [584, 366] on div "MB [PERSON_NAME] Boston Shift Leader at [GEOGRAPHIC_DATA] Add a tag Application…" at bounding box center [742, 352] width 1484 height 704
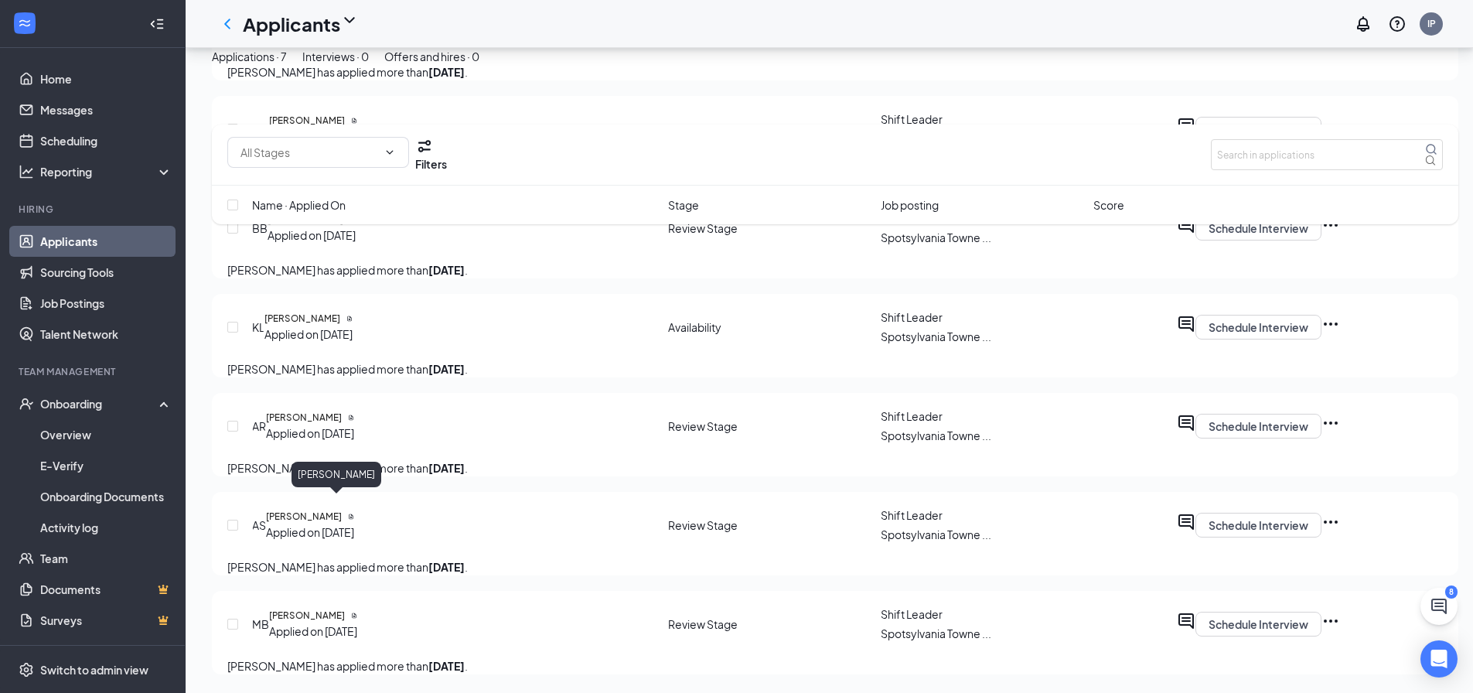
click at [309, 410] on h5 "[PERSON_NAME]" at bounding box center [304, 417] width 76 height 14
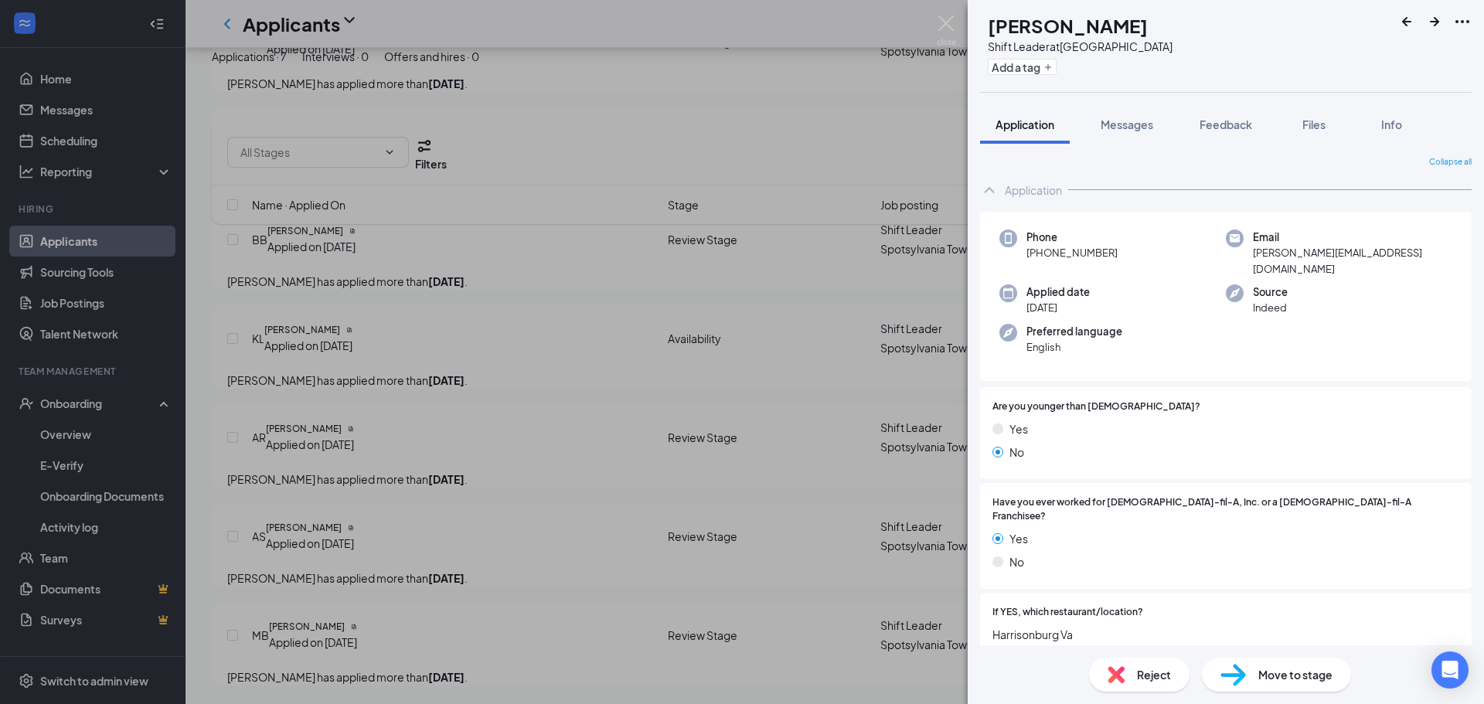
drag, startPoint x: 1120, startPoint y: 252, endPoint x: 1050, endPoint y: 232, distance: 73.2
click at [1025, 248] on div "Phone [PHONE_NUMBER]" at bounding box center [1112, 253] width 226 height 47
click at [1071, 216] on div "Phone [PHONE_NUMBER] Email [EMAIL_ADDRESS][DOMAIN_NAME] Applied date [DATE] Sou…" at bounding box center [1226, 296] width 492 height 169
drag, startPoint x: 1034, startPoint y: 40, endPoint x: 1371, endPoint y: 43, distance: 337.0
click at [1371, 43] on div "AR [PERSON_NAME] Shift Leader at [GEOGRAPHIC_DATA] Add a tag" at bounding box center [1226, 46] width 516 height 92
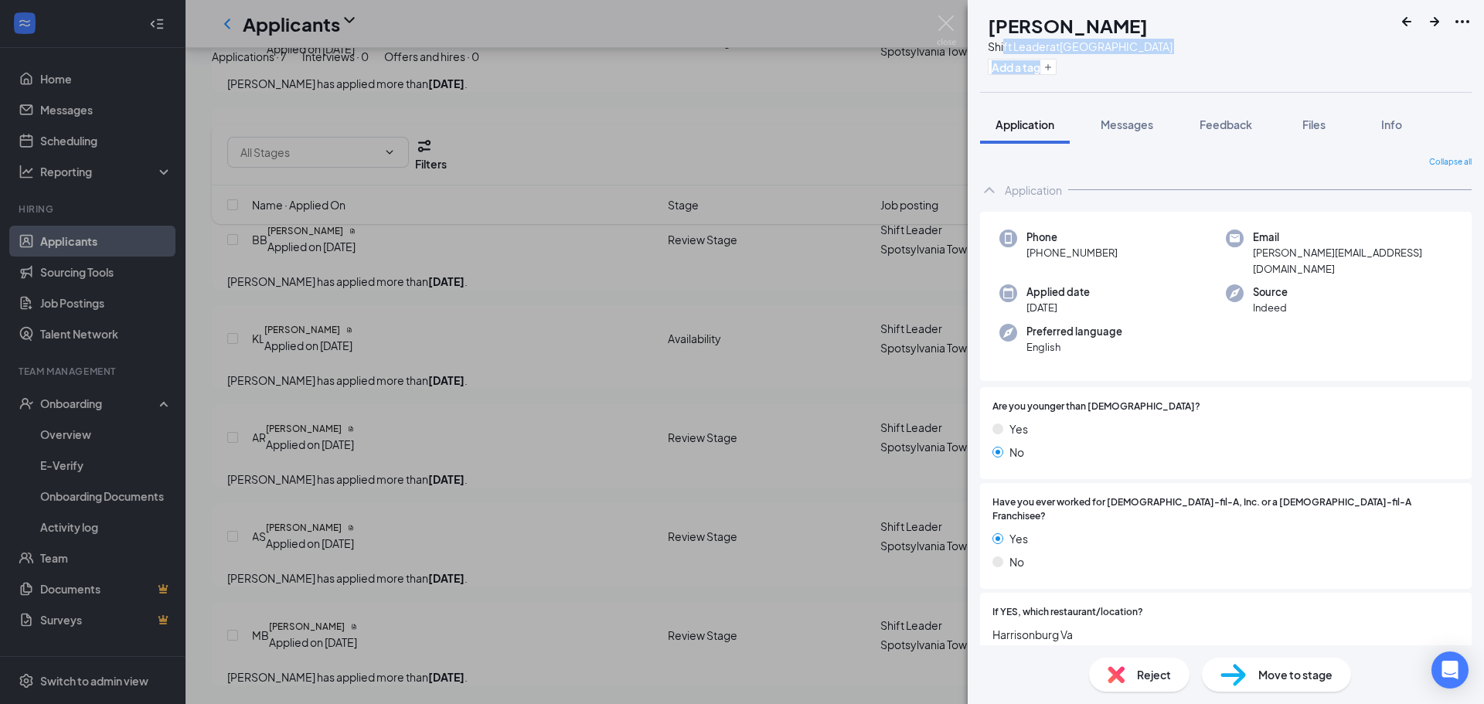
click at [1350, 55] on div "AR [PERSON_NAME] Shift Leader at [GEOGRAPHIC_DATA] Add a tag" at bounding box center [1226, 46] width 516 height 92
click at [954, 24] on img at bounding box center [946, 30] width 19 height 30
